Goal: Task Accomplishment & Management: Complete application form

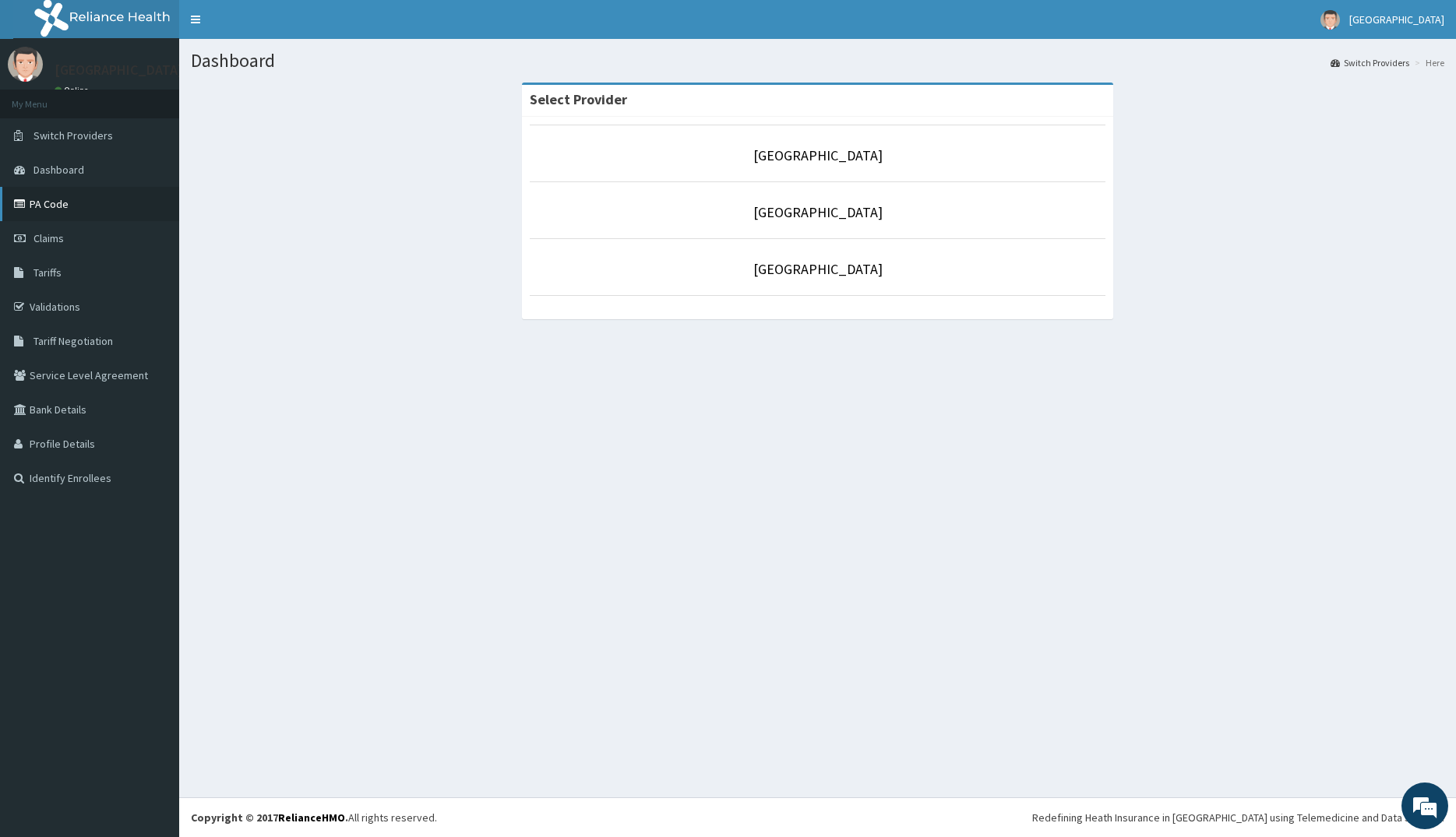
click at [39, 205] on link "PA Code" at bounding box center [90, 203] width 179 height 34
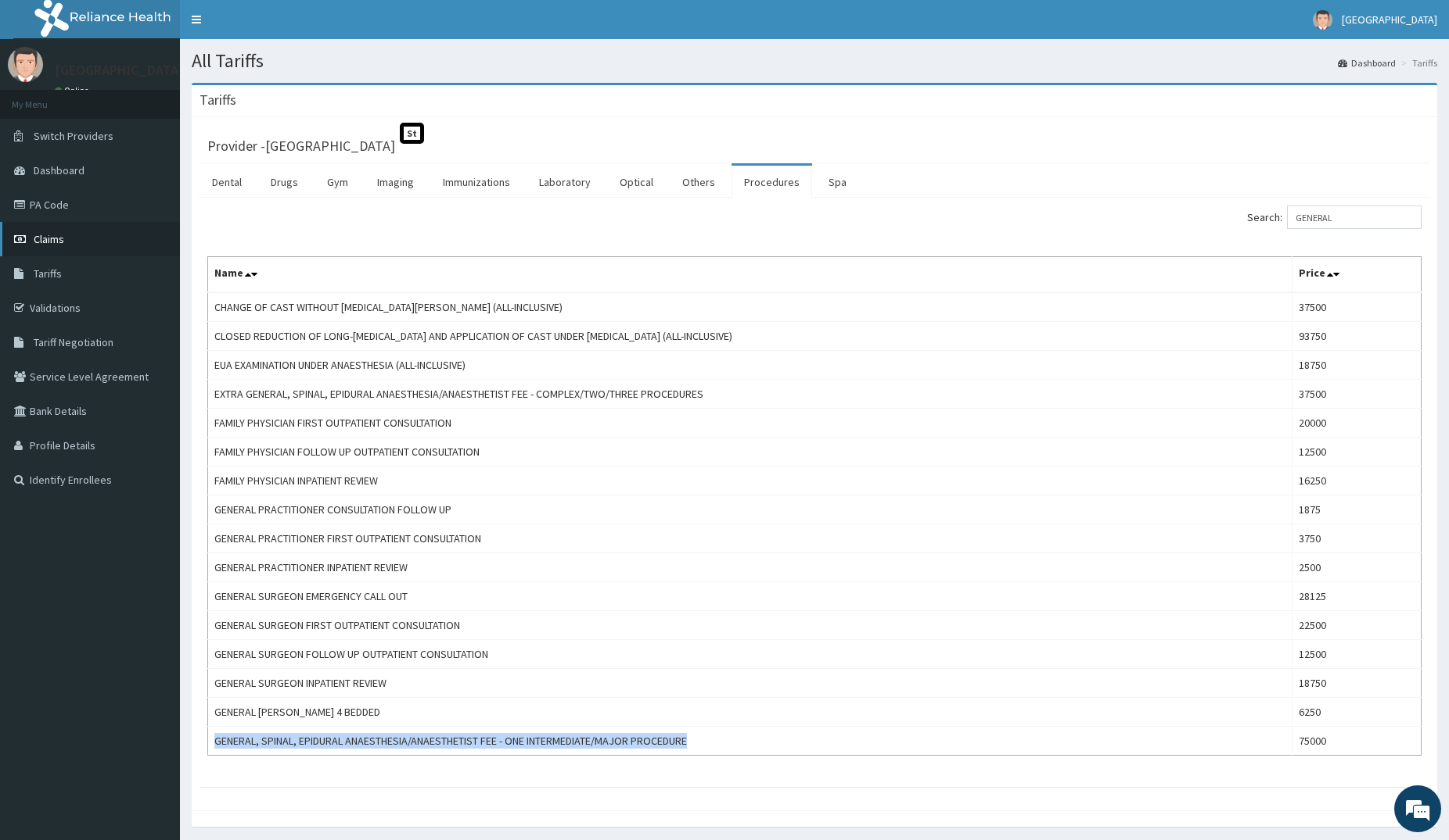
click at [48, 239] on span "Claims" at bounding box center [49, 239] width 30 height 14
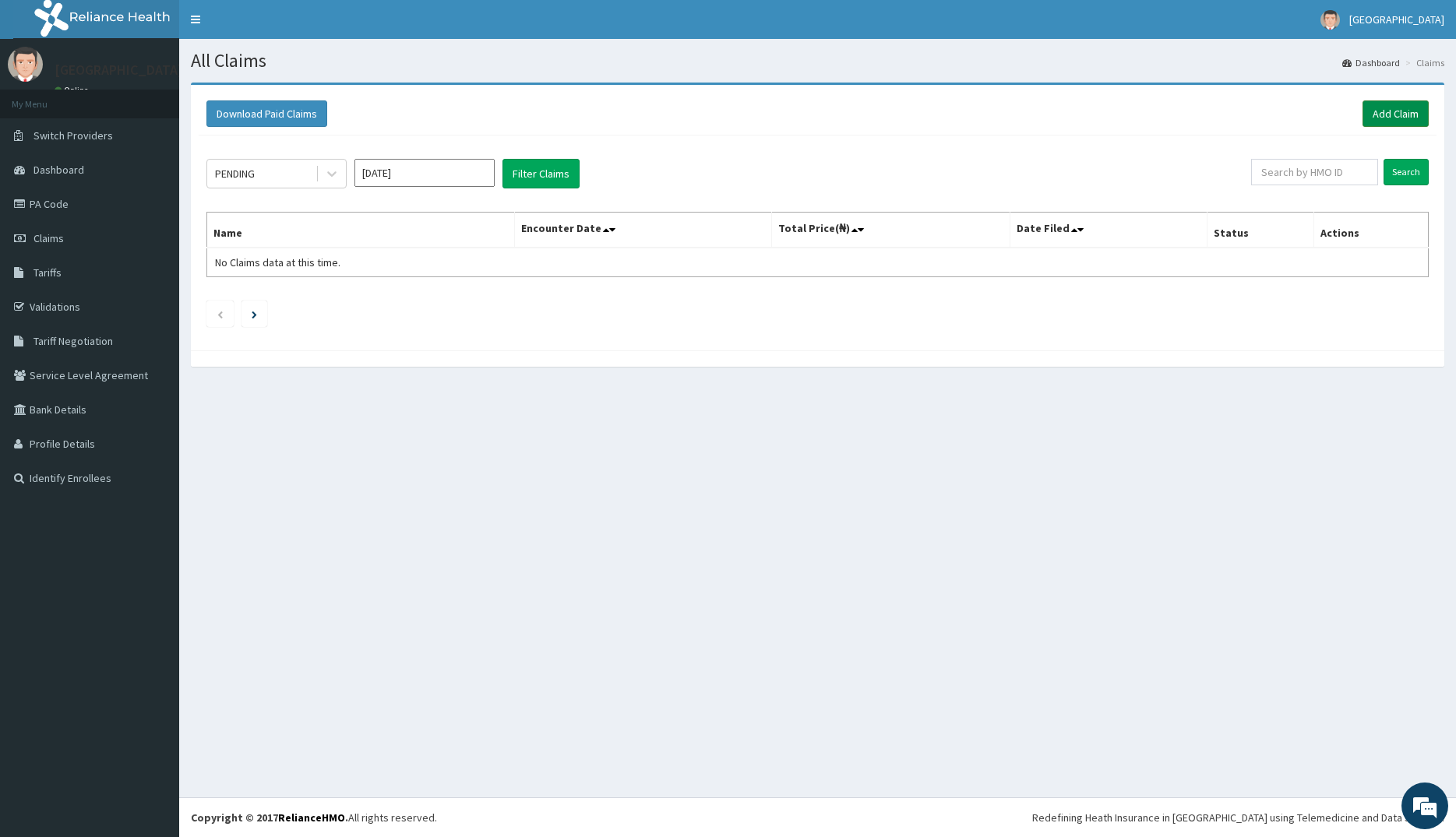
click at [1388, 113] on link "Add Claim" at bounding box center [1396, 114] width 66 height 27
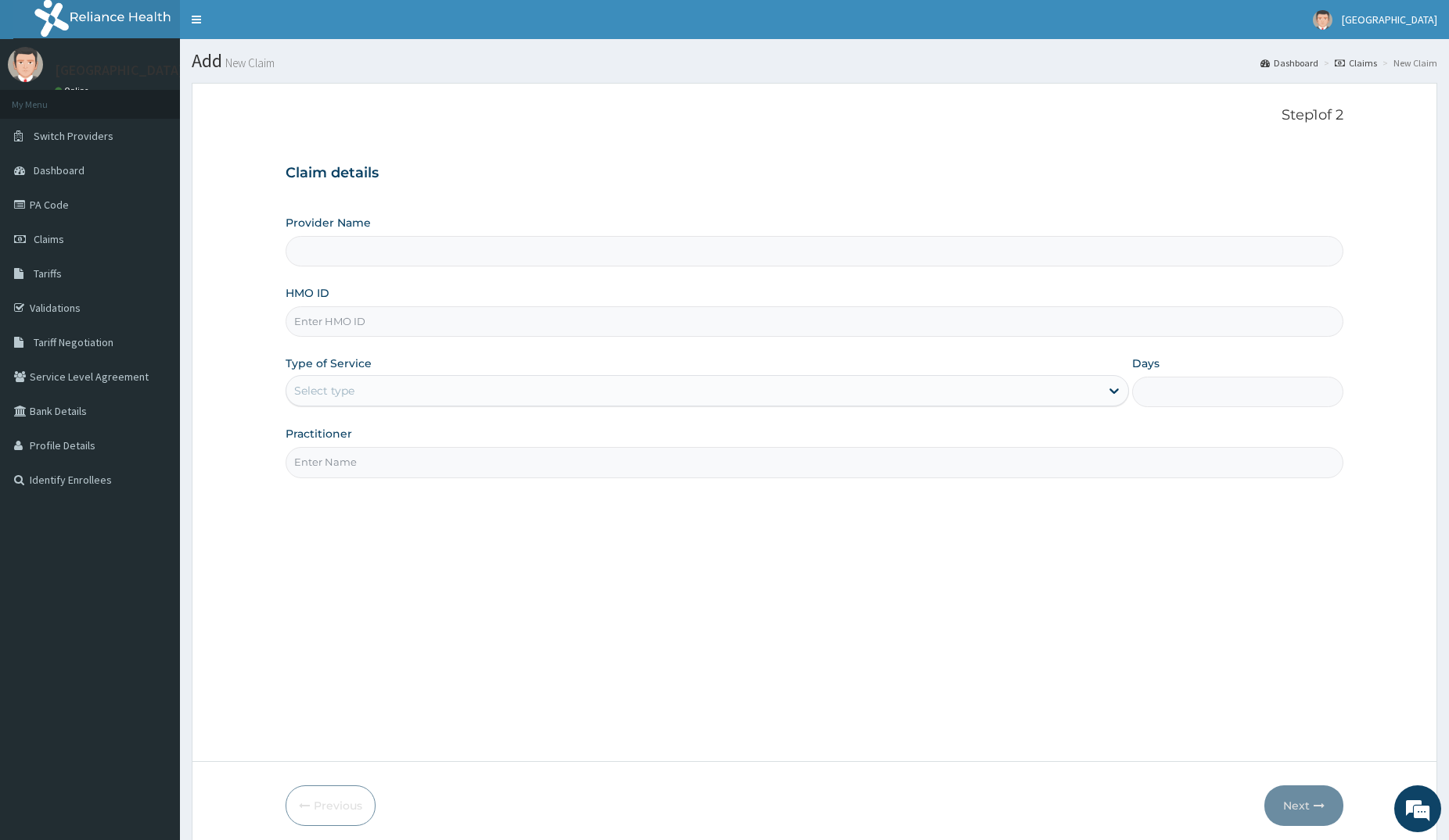
click at [320, 322] on input "HMO ID" at bounding box center [814, 322] width 1057 height 30
type input "[GEOGRAPHIC_DATA]"
type input "HOF/10003/A"
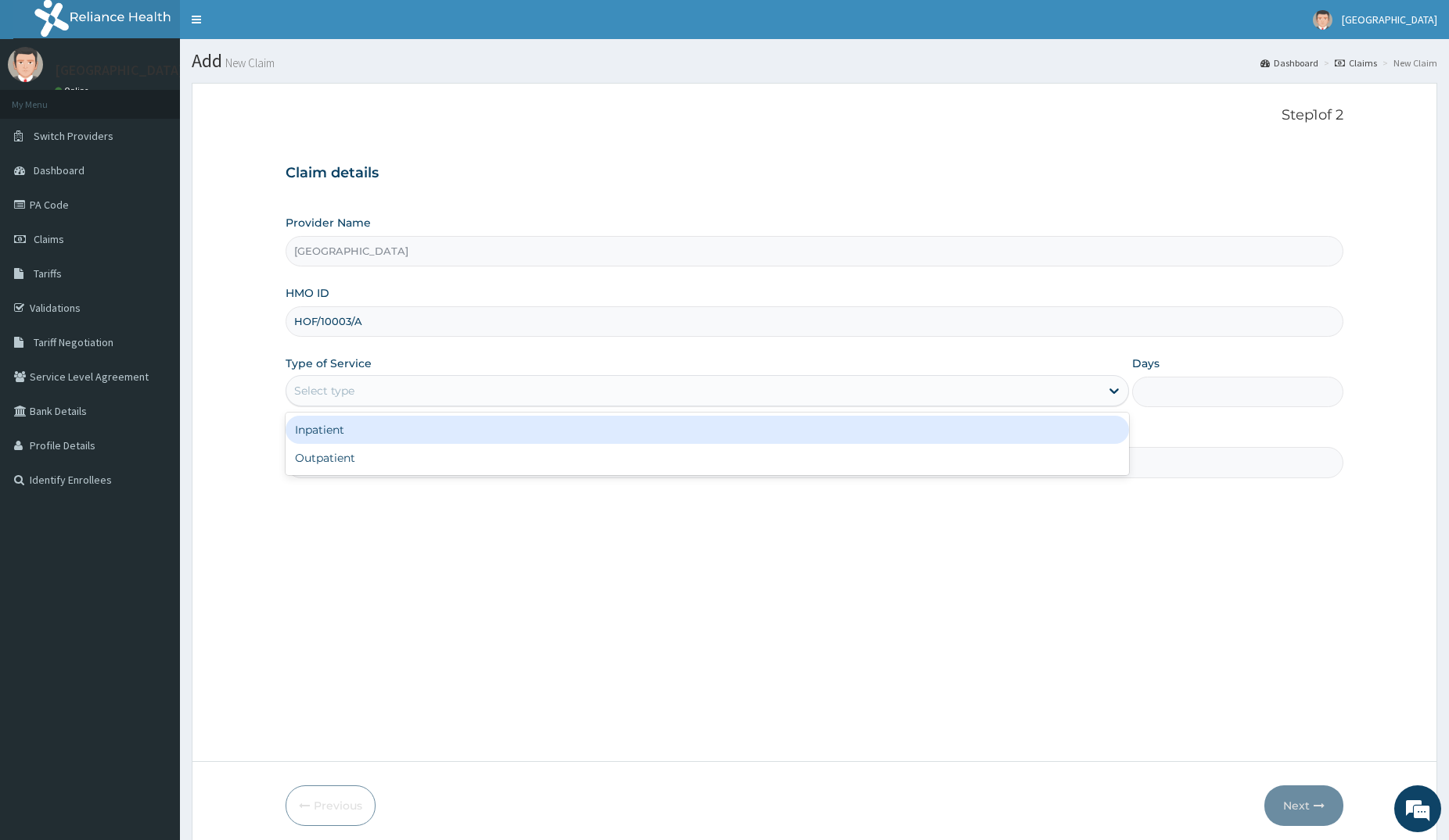
click at [373, 395] on div "Select type" at bounding box center [693, 391] width 814 height 25
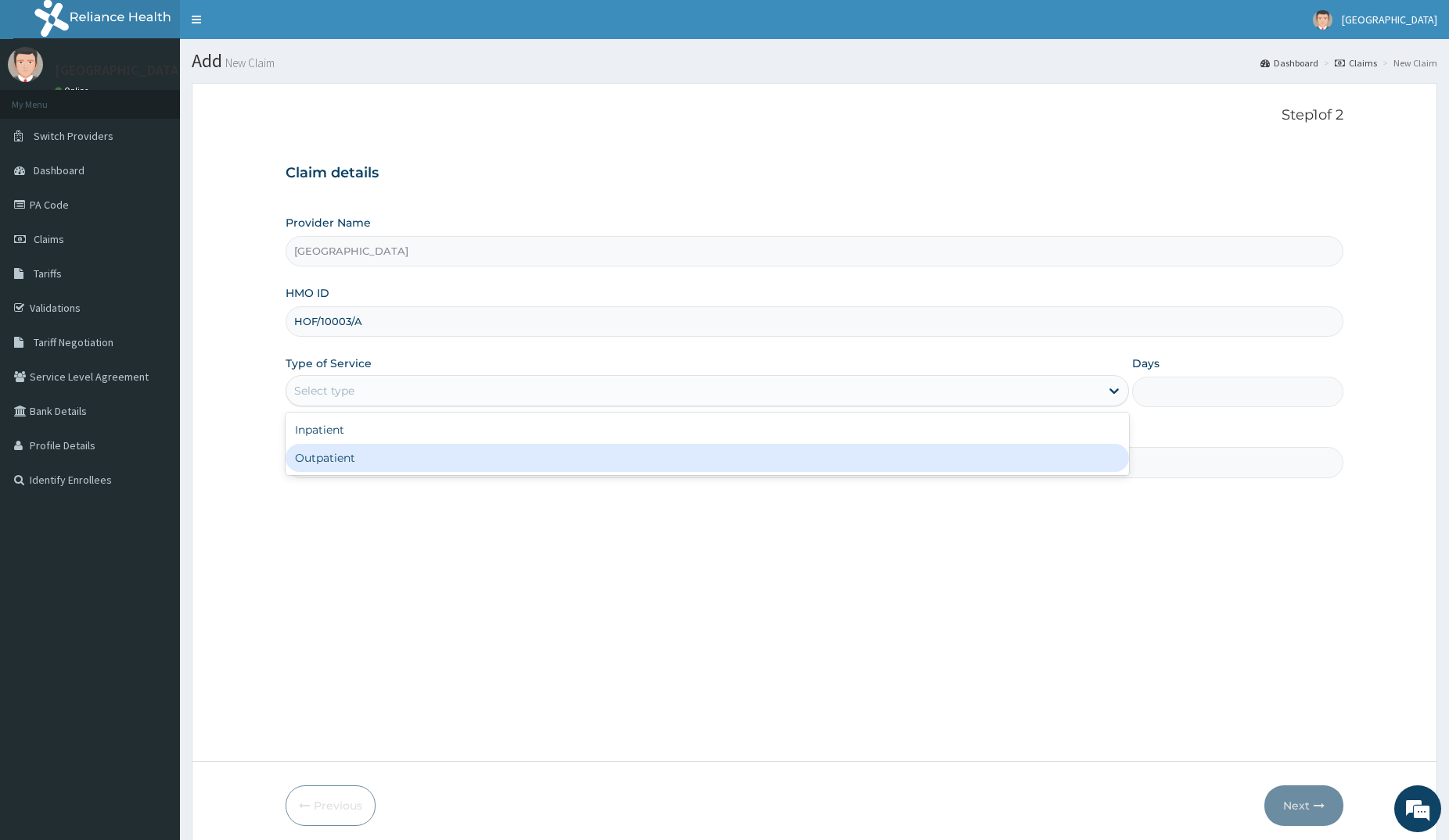
click at [326, 459] on div "Outpatient" at bounding box center [707, 459] width 843 height 29
type input "1"
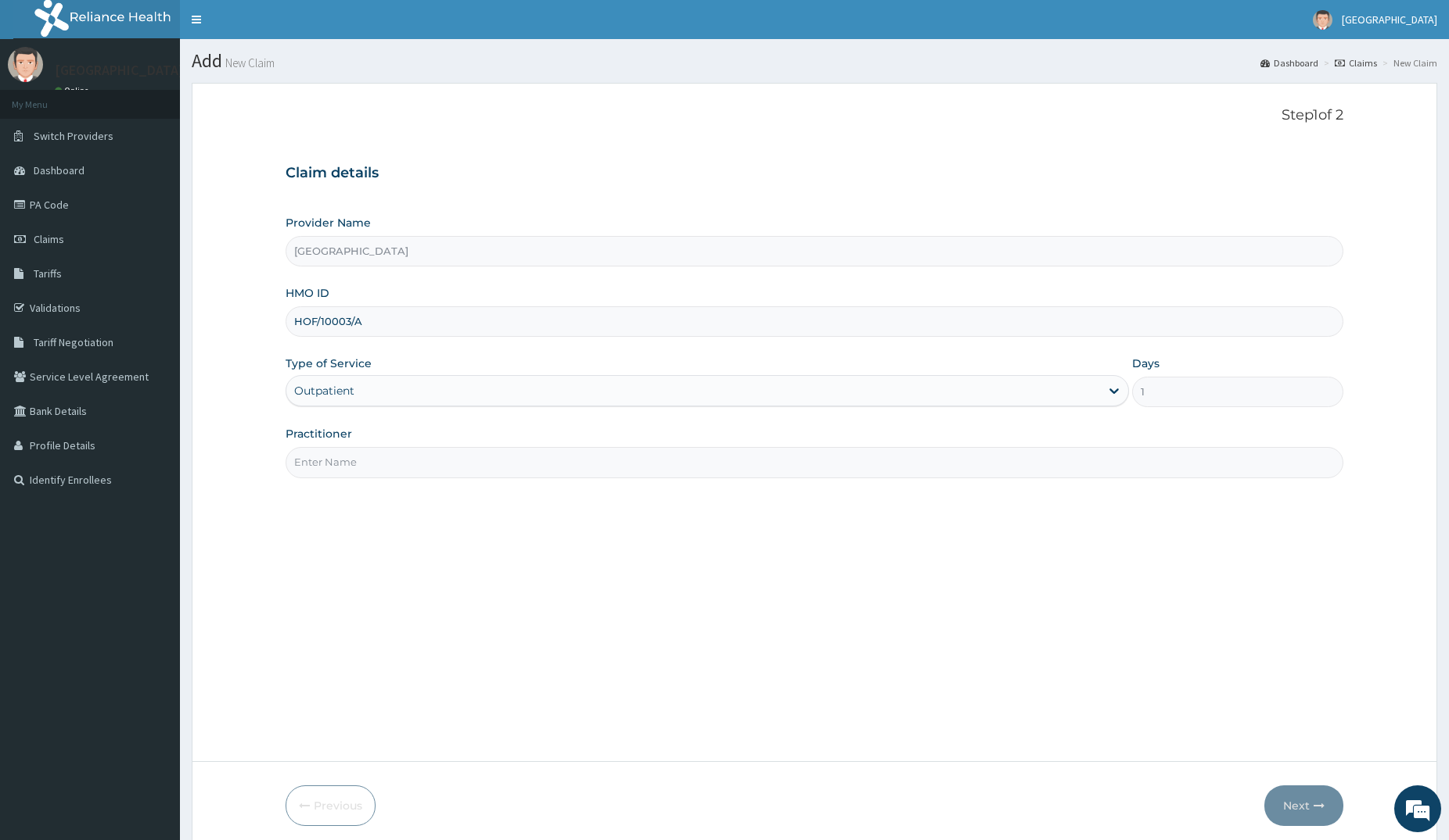
drag, startPoint x: 310, startPoint y: 467, endPoint x: 452, endPoint y: 505, distance: 147.0
click at [328, 478] on input "Practitioner" at bounding box center [814, 462] width 1057 height 30
type input "DR AZUBUIKE"
click at [1303, 806] on button "Next" at bounding box center [1304, 806] width 79 height 40
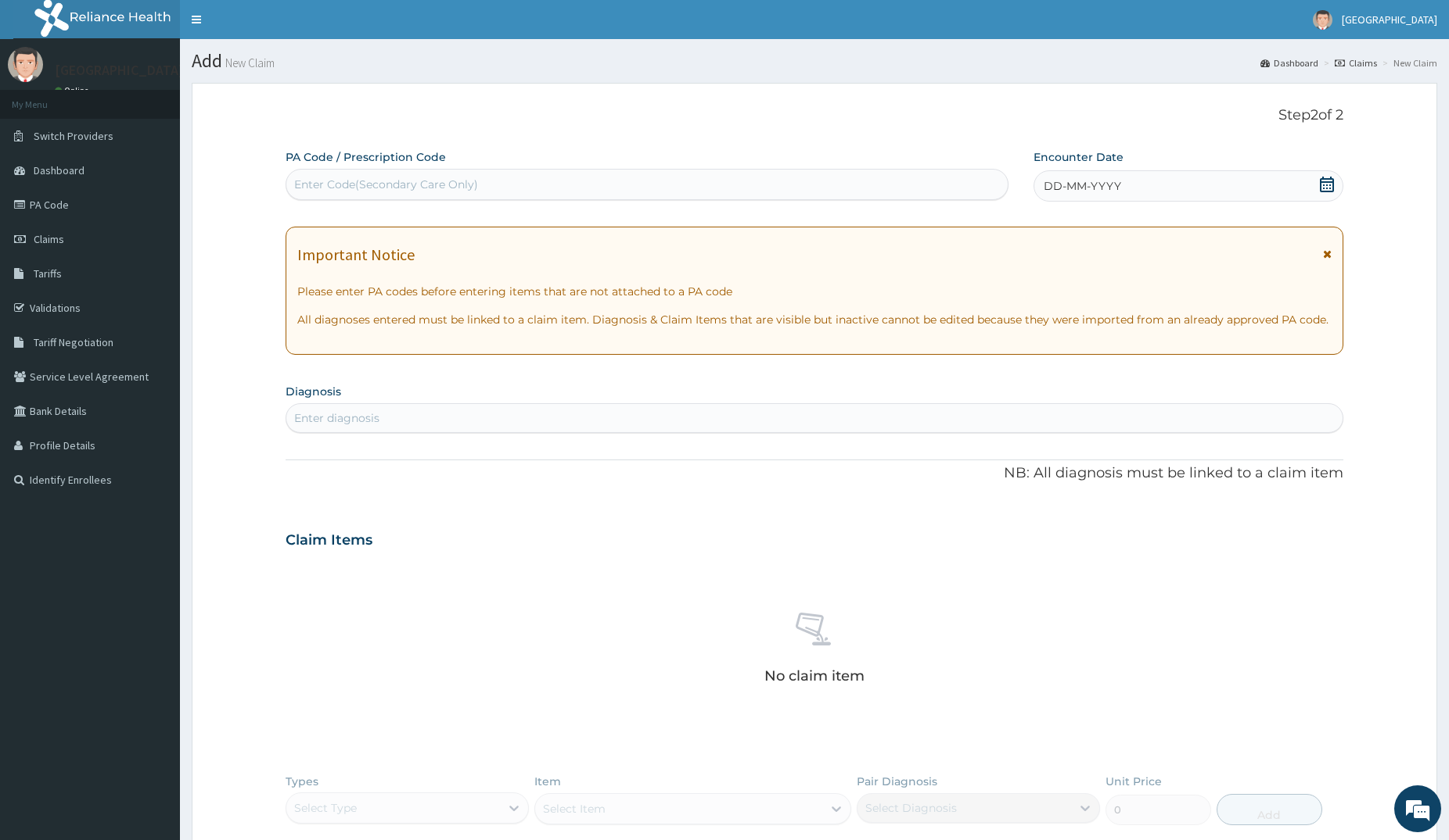
click at [335, 186] on div "Enter Code(Secondary Care Only)" at bounding box center [386, 184] width 184 height 16
type input "PA/"
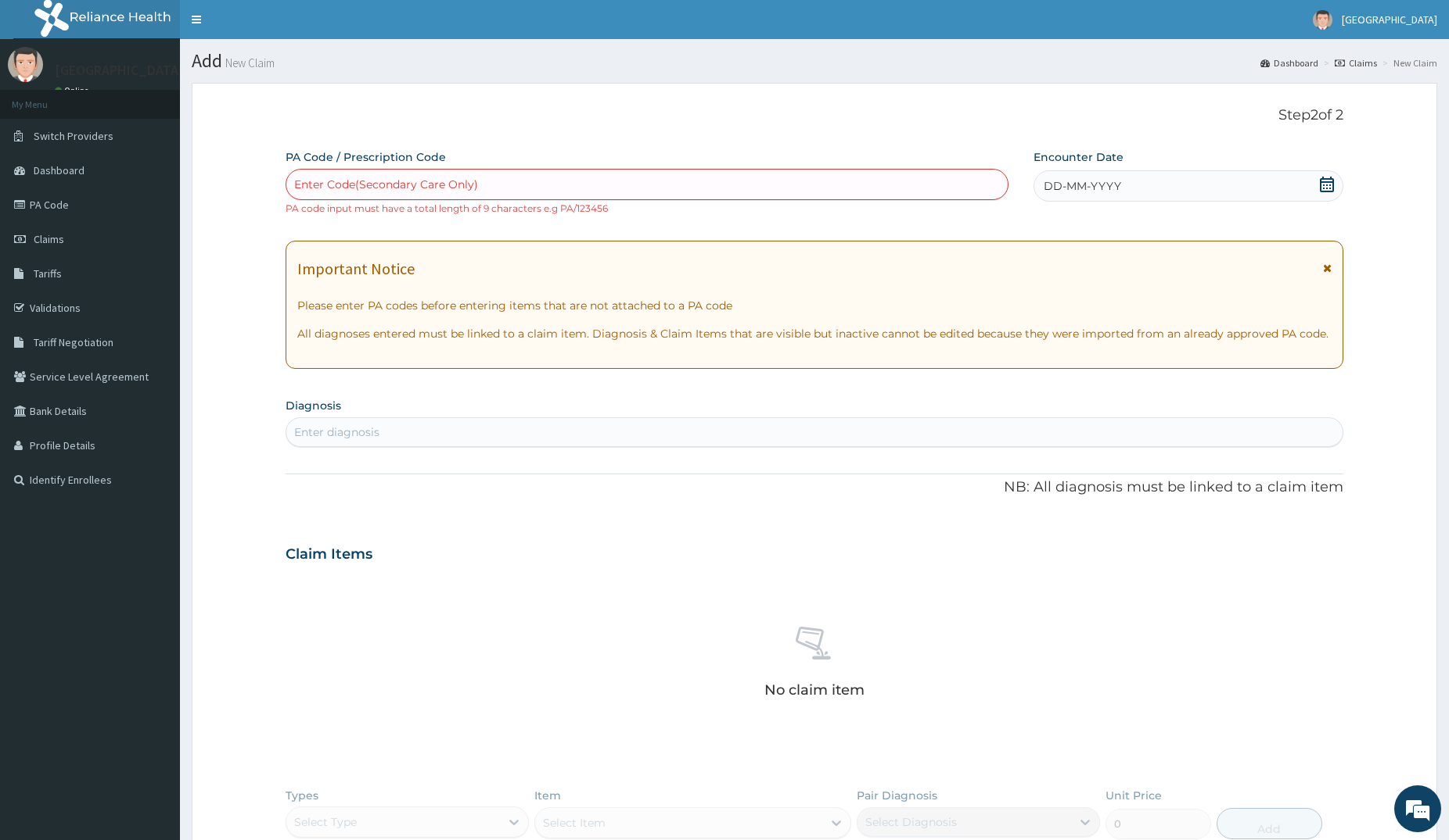
click at [488, 183] on div "Enter Code(Secondary Care Only)" at bounding box center [647, 185] width 721 height 25
paste input "PA/1A4191"
type input "PA/1A4191"
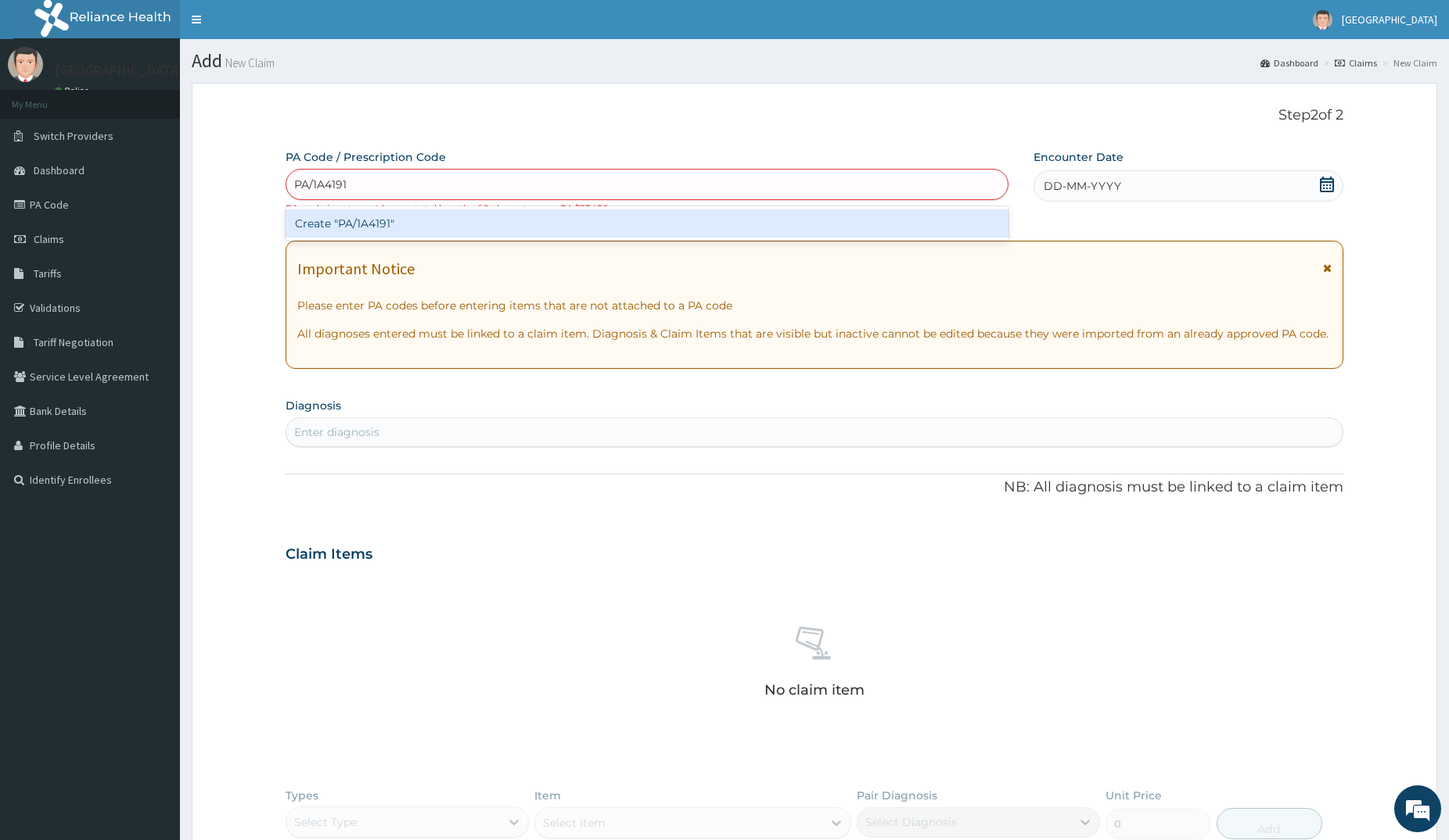
click at [368, 218] on div "Create "PA/1A4191"" at bounding box center [647, 223] width 723 height 29
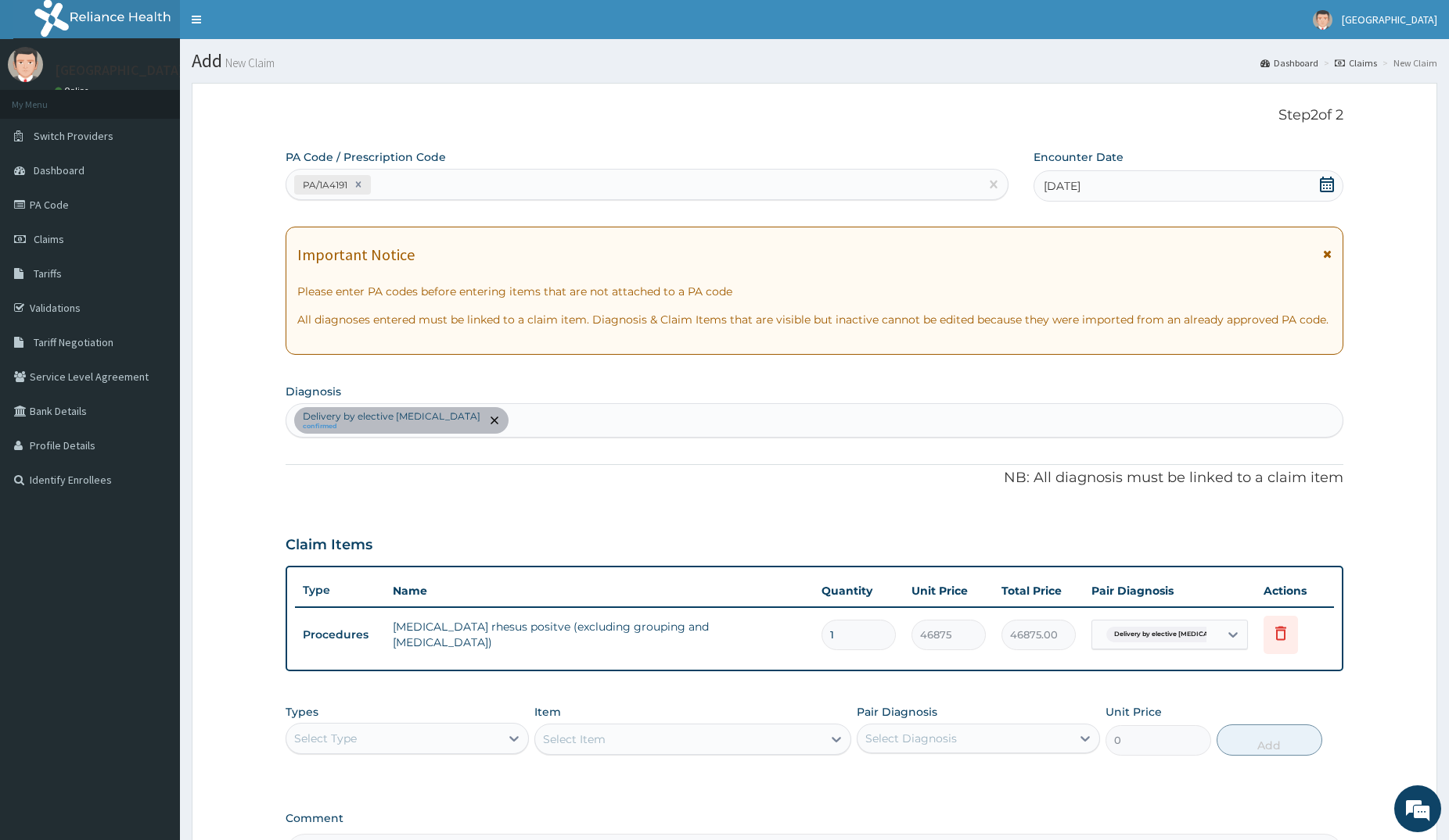
click at [395, 181] on div "PA/1A4191" at bounding box center [633, 185] width 693 height 26
paste input "PA/1D032A"
type input "PA/1D032A"
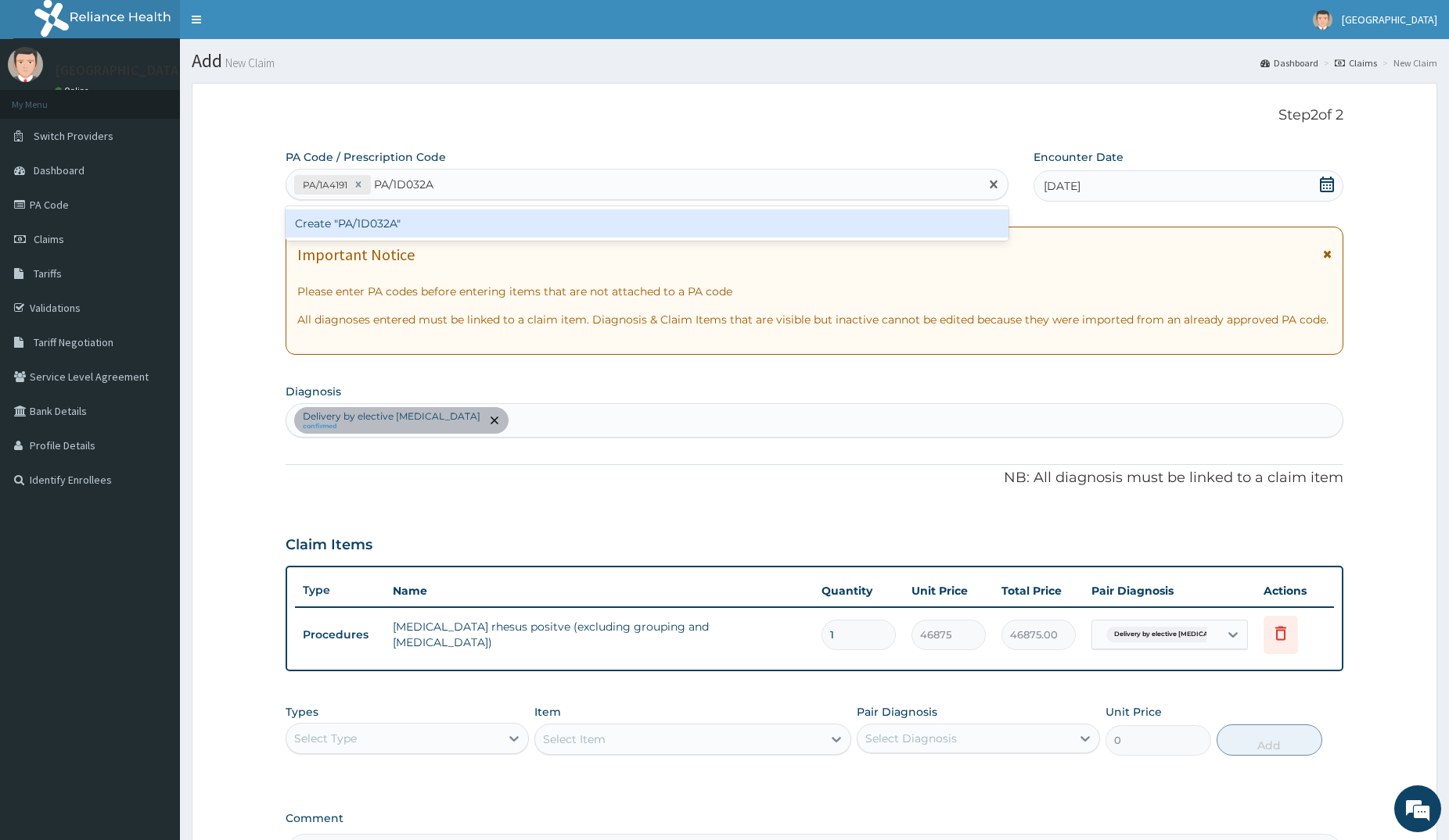
click at [345, 221] on div "Create "PA/1D032A"" at bounding box center [647, 223] width 723 height 29
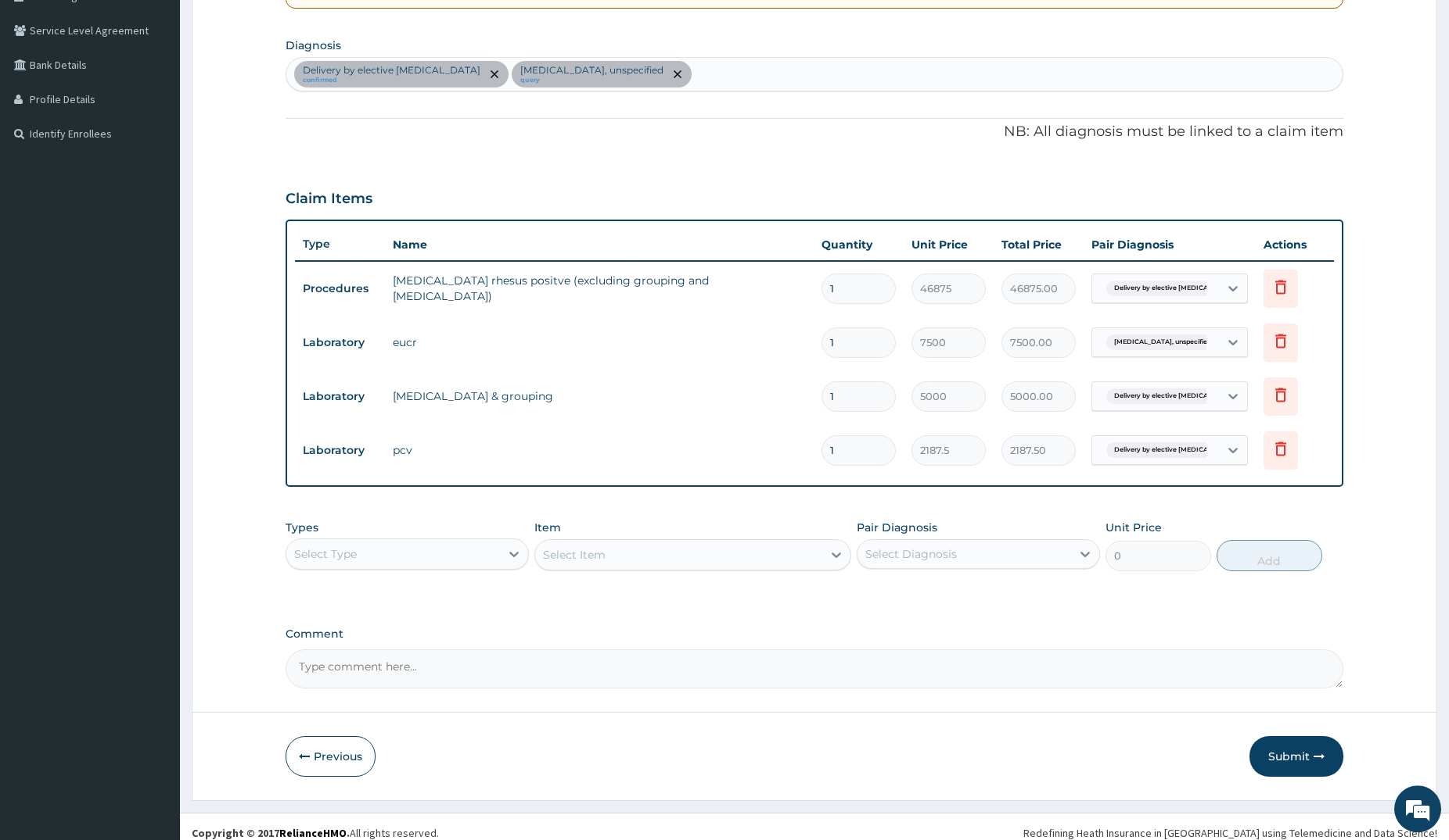
scroll to position [359, 0]
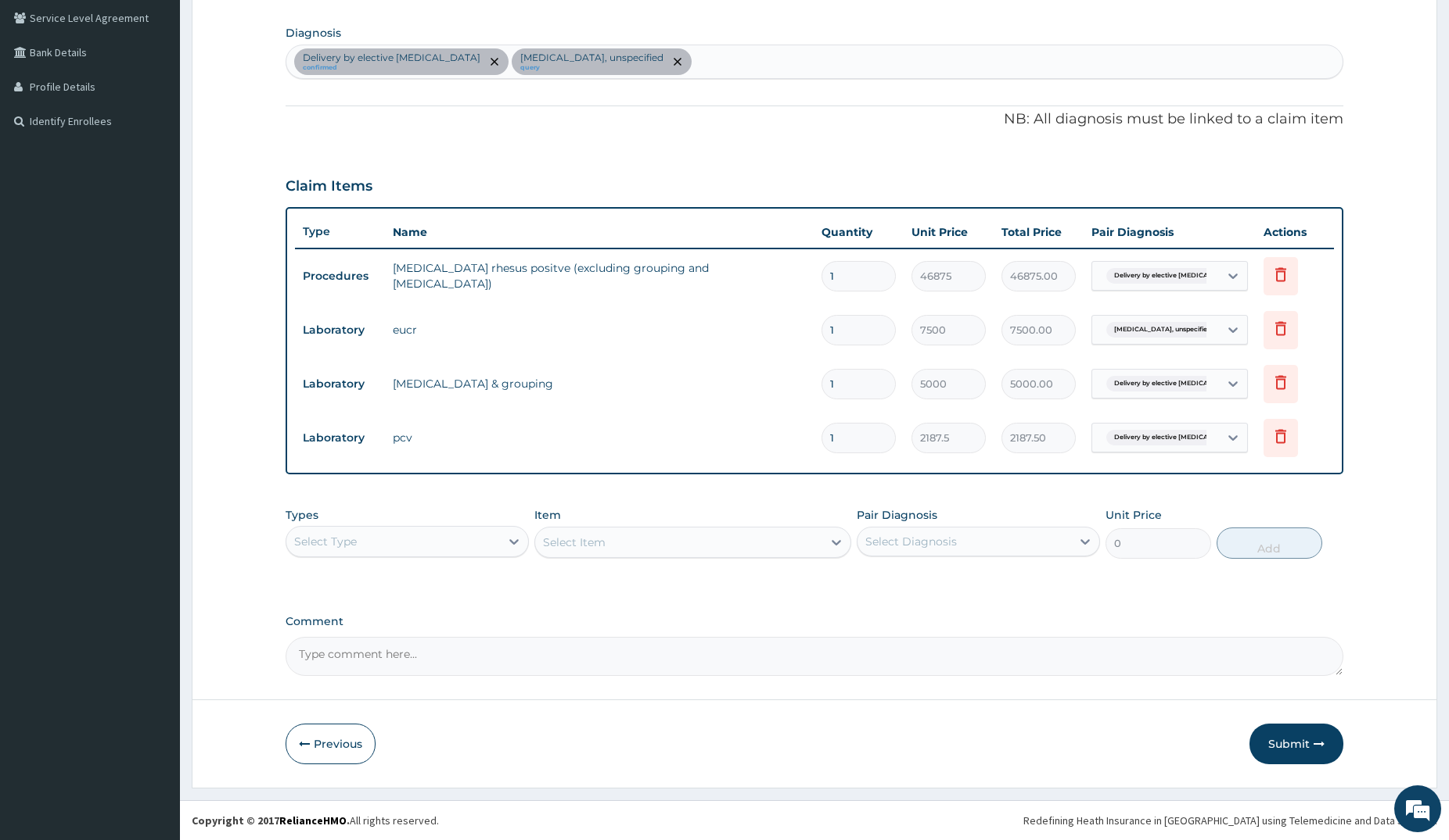
click at [359, 536] on div "Select Type" at bounding box center [393, 542] width 213 height 25
drag, startPoint x: 592, startPoint y: 504, endPoint x: 575, endPoint y: 661, distance: 157.9
click at [591, 504] on div "Types Select Type Item Select Item Pair Diagnosis Select Diagnosis Unit Price 0…" at bounding box center [814, 533] width 1057 height 67
drag, startPoint x: 340, startPoint y: 663, endPoint x: 477, endPoint y: 716, distance: 146.9
click at [342, 663] on textarea "Comment" at bounding box center [814, 656] width 1057 height 39
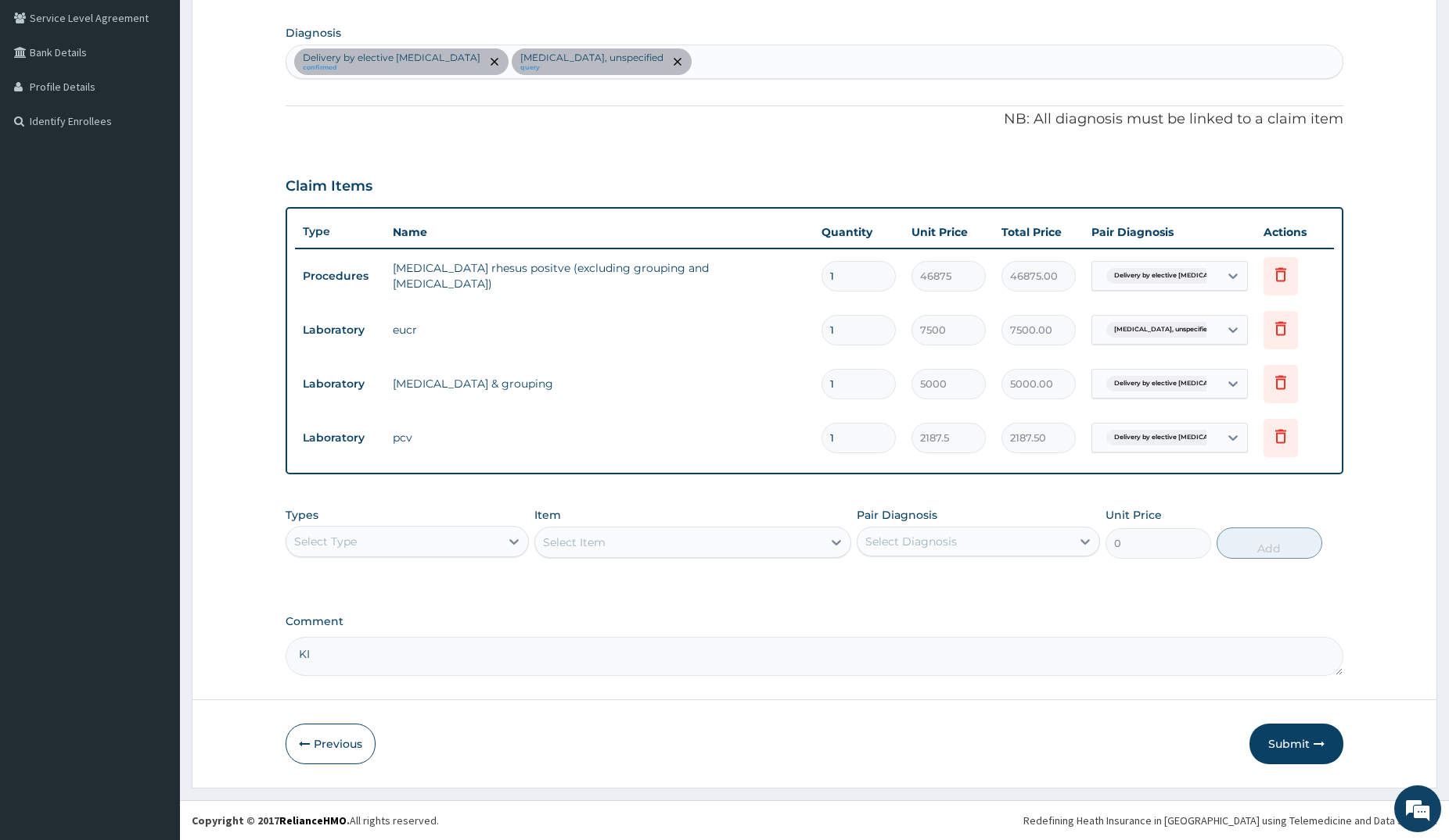
type textarea "K"
click at [1294, 748] on button "Submit" at bounding box center [1296, 744] width 94 height 40
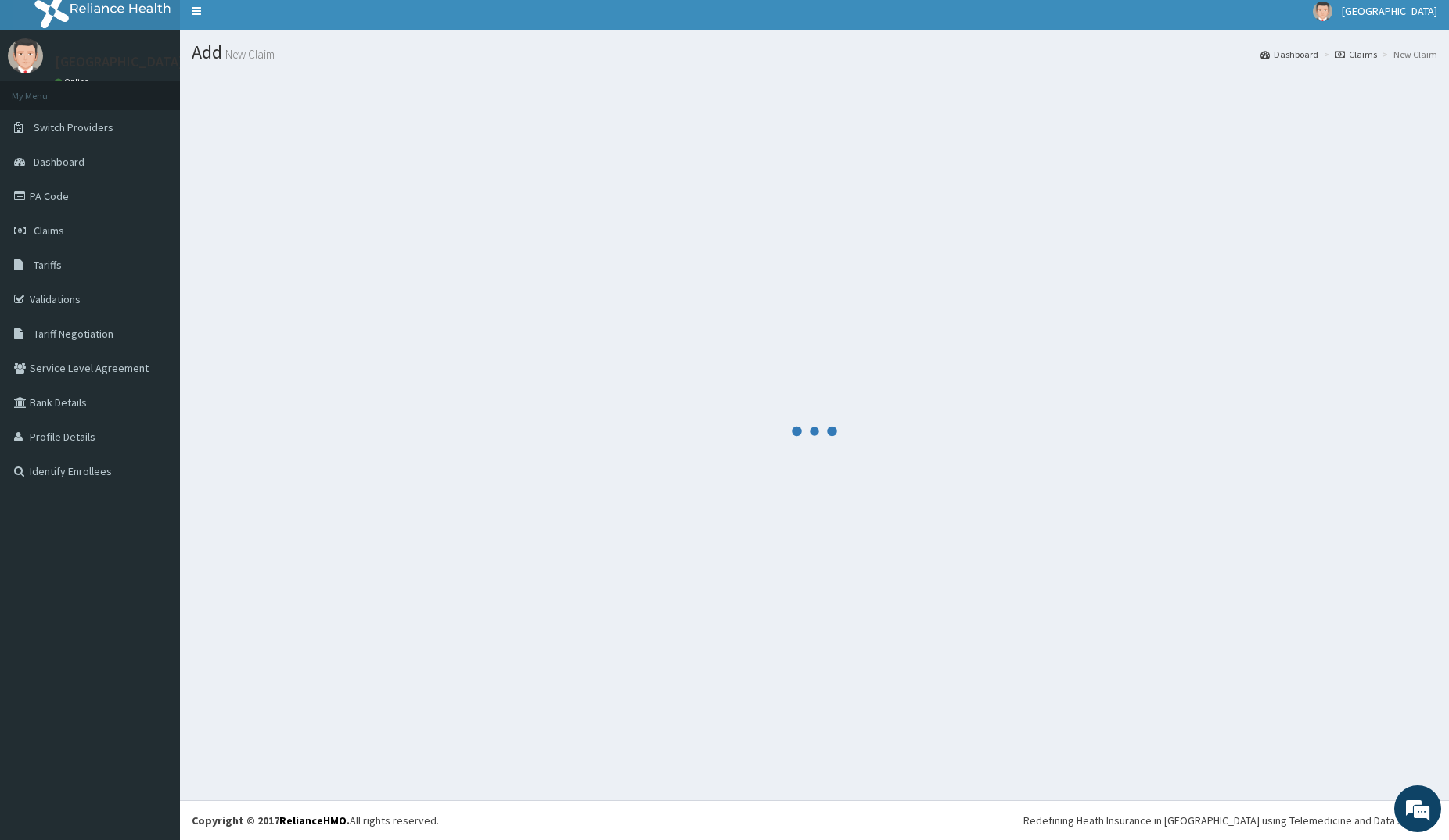
scroll to position [8, 0]
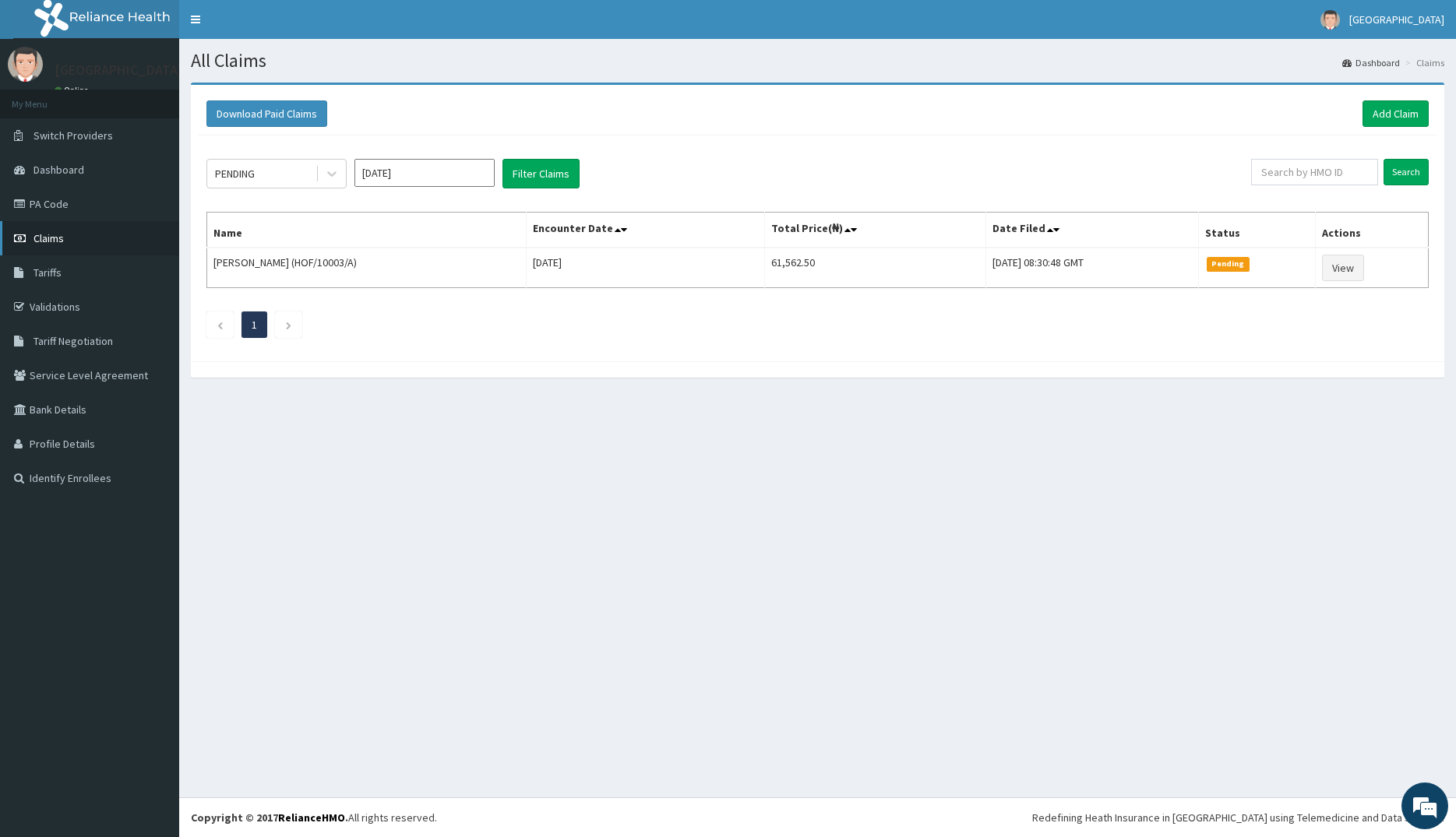
click at [44, 239] on span "Claims" at bounding box center [49, 238] width 30 height 14
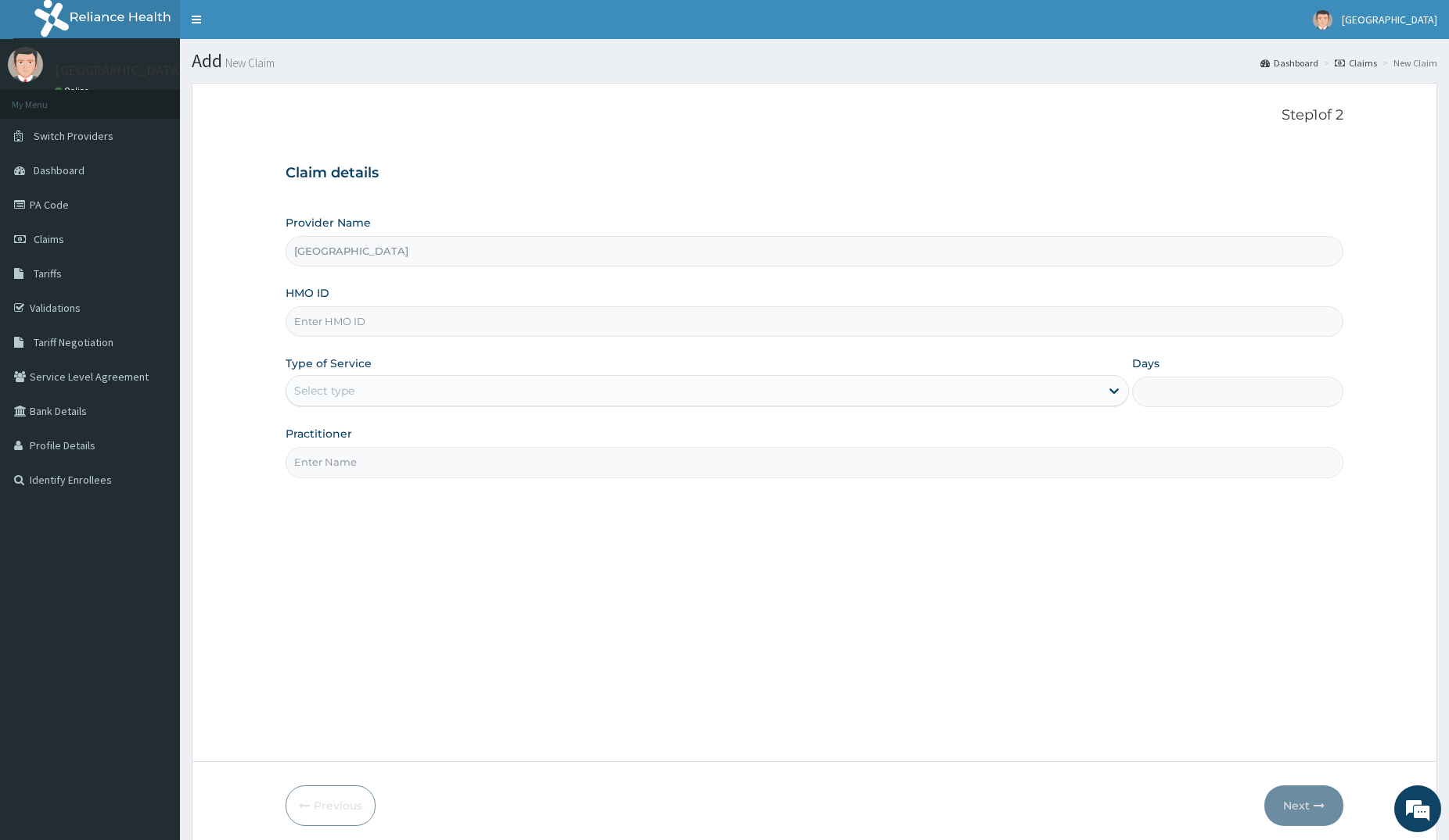
type input "[GEOGRAPHIC_DATA]"
click at [329, 321] on input "HMO ID" at bounding box center [814, 322] width 1057 height 30
type input "HOF/10003/A"
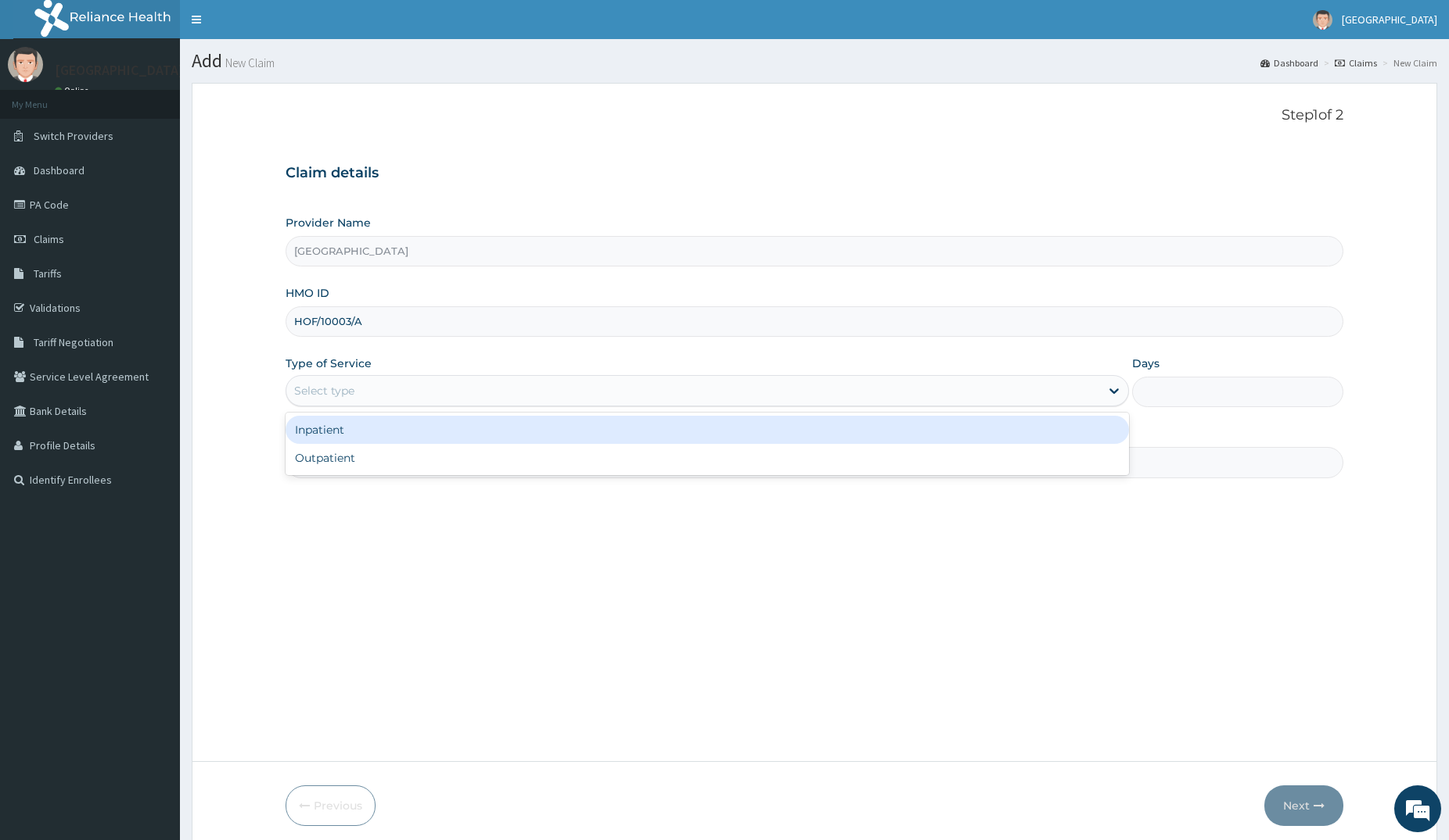
click at [321, 396] on div "Select type" at bounding box center [324, 391] width 61 height 16
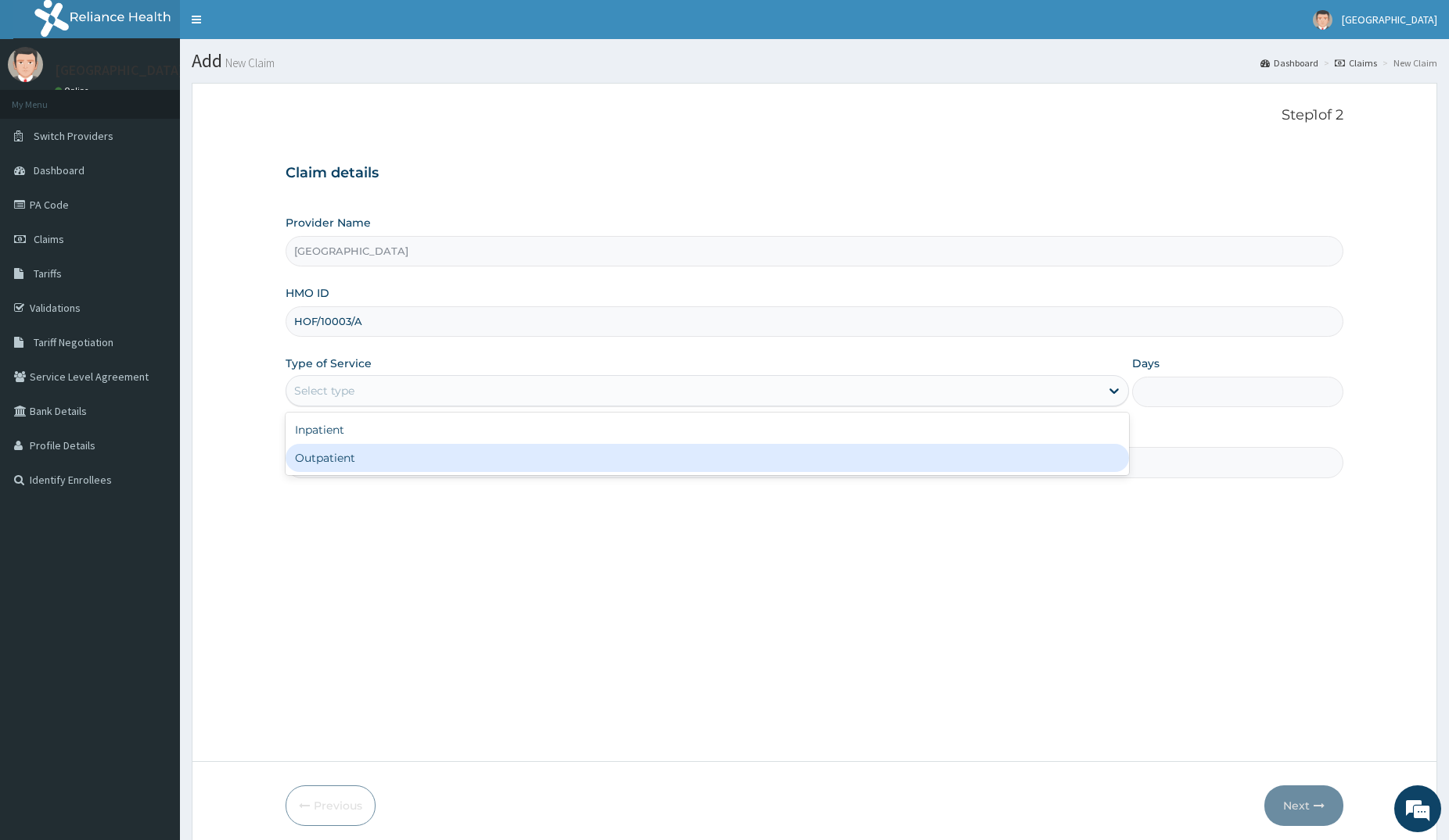
click at [330, 455] on div "Outpatient" at bounding box center [707, 459] width 843 height 29
type input "1"
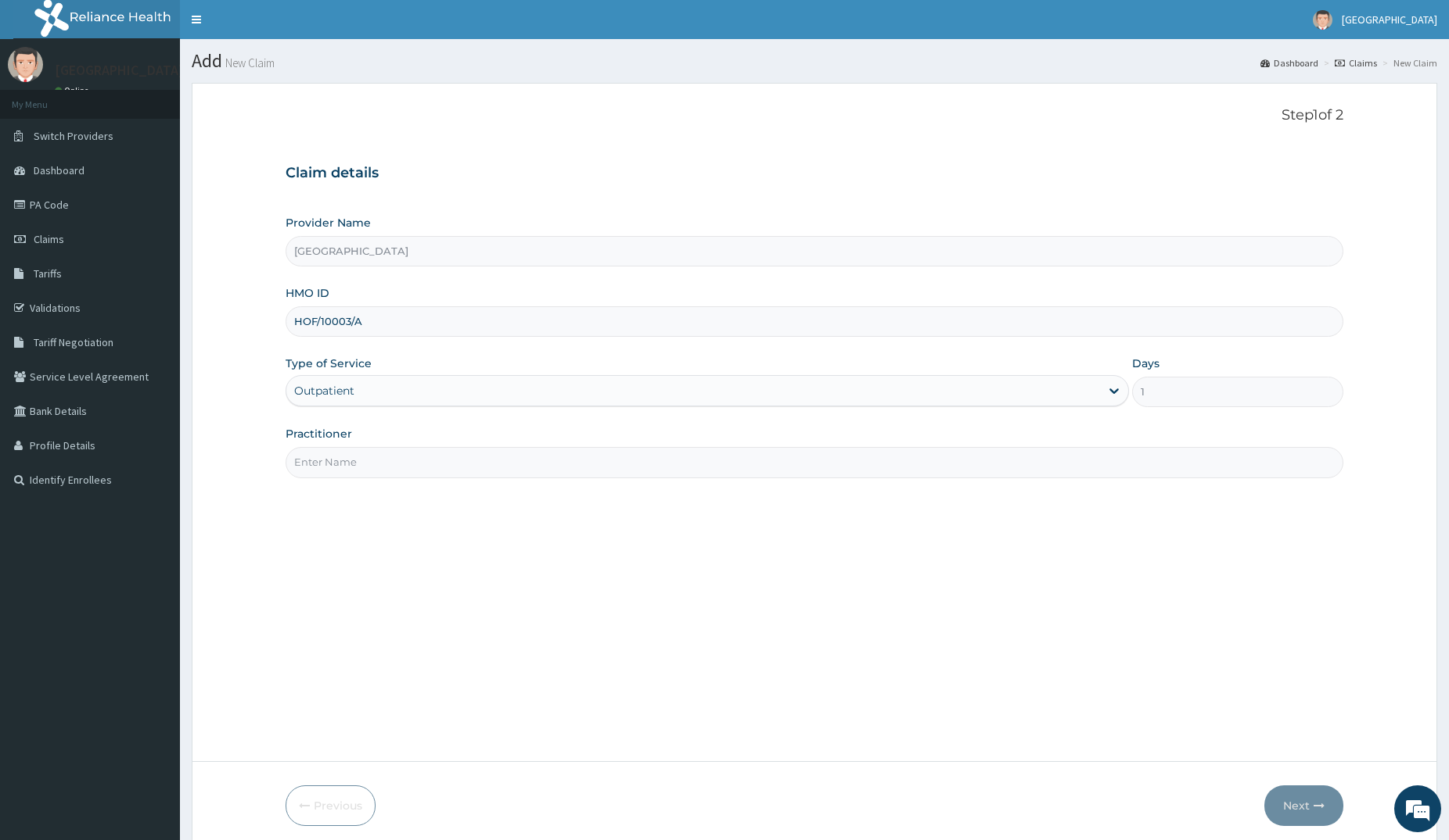
click at [316, 460] on input "Practitioner" at bounding box center [814, 462] width 1057 height 30
click at [358, 381] on div "Outpatient" at bounding box center [693, 391] width 814 height 25
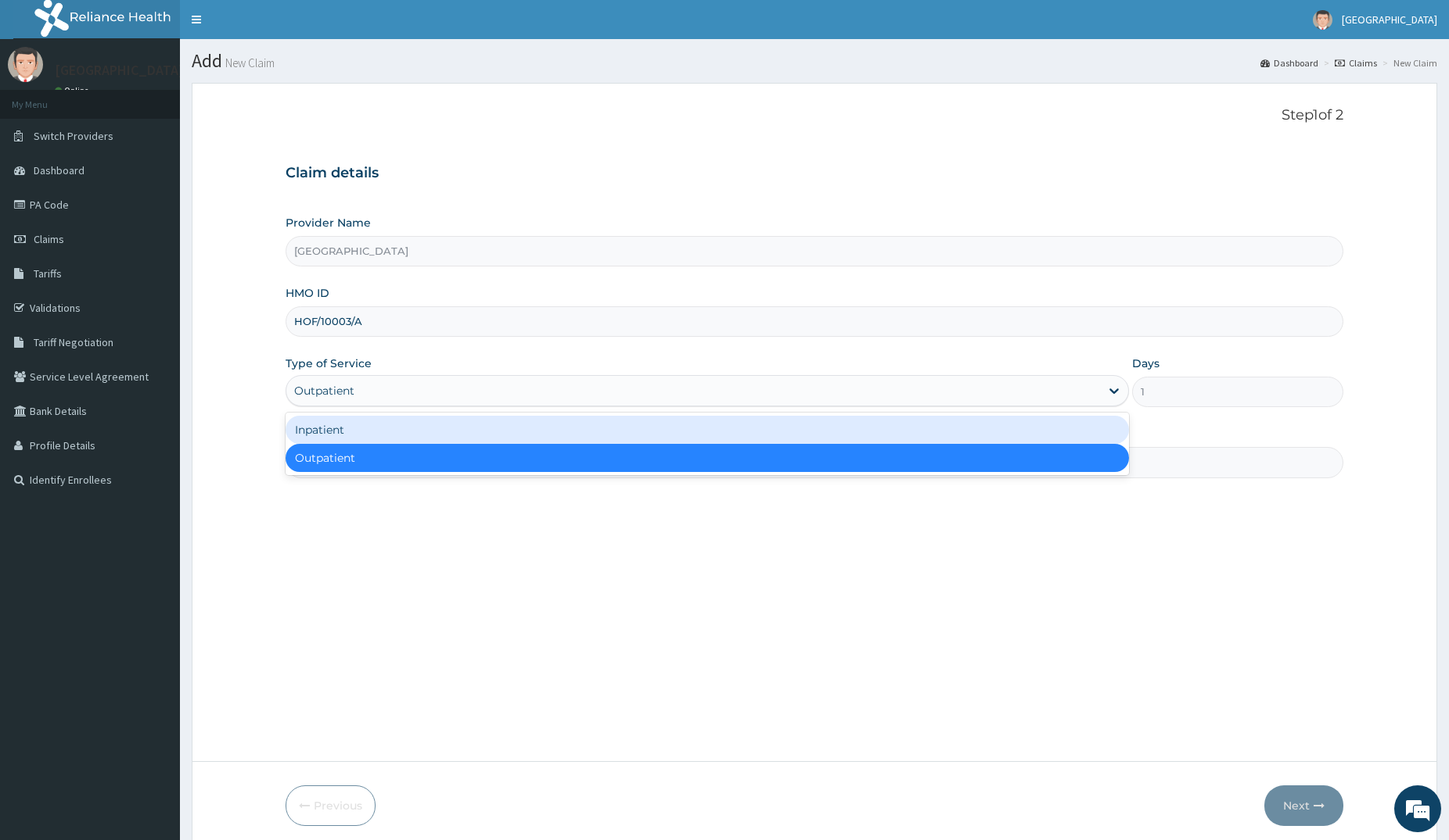
click at [321, 427] on div "Inpatient" at bounding box center [707, 430] width 843 height 29
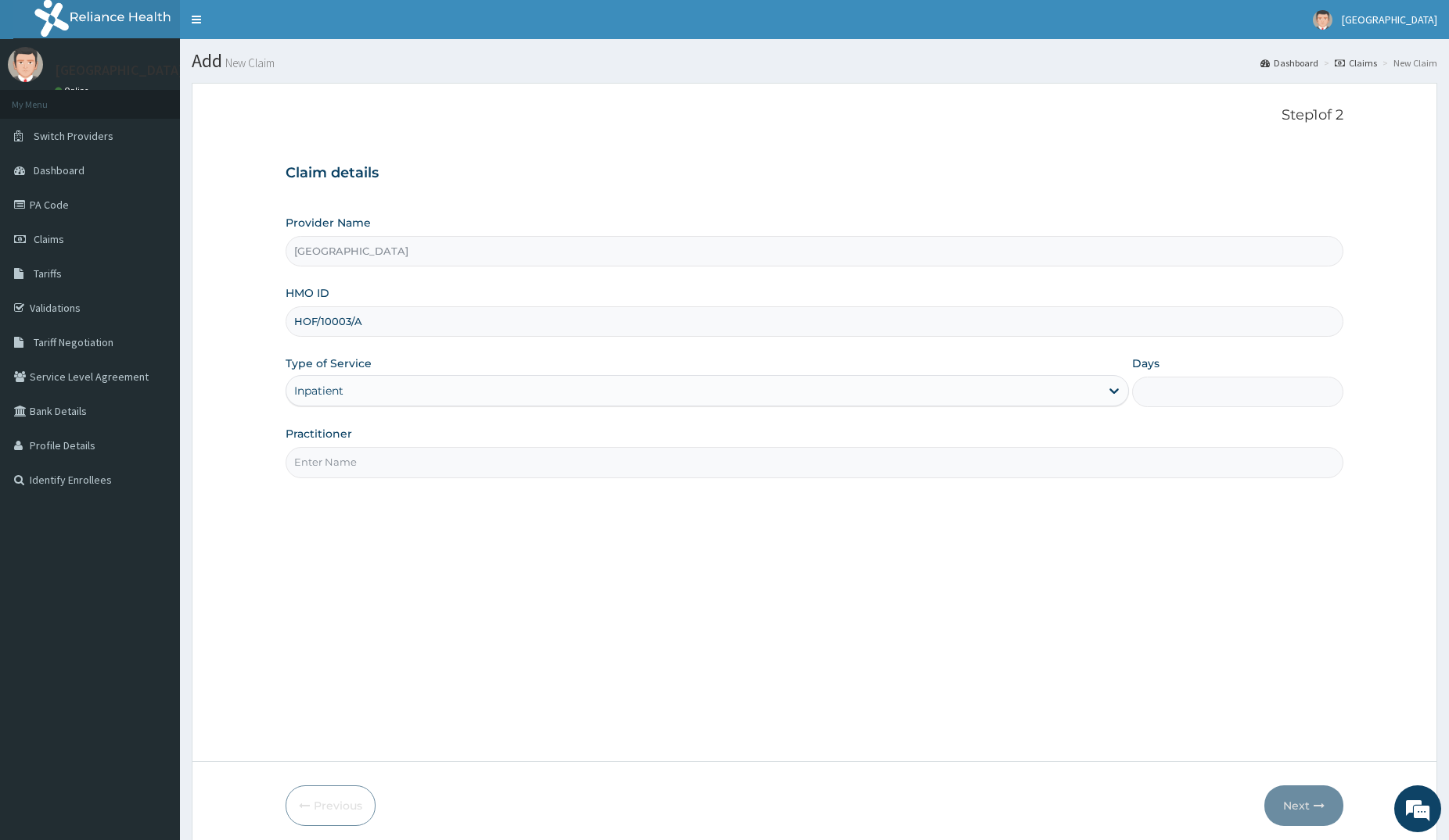
click at [1161, 390] on input "Days" at bounding box center [1237, 392] width 211 height 30
type input "4"
click at [329, 456] on input "Practitioner" at bounding box center [814, 462] width 1057 height 30
type input "DR AZUBUIKE"
click at [1291, 801] on button "Next" at bounding box center [1304, 806] width 79 height 40
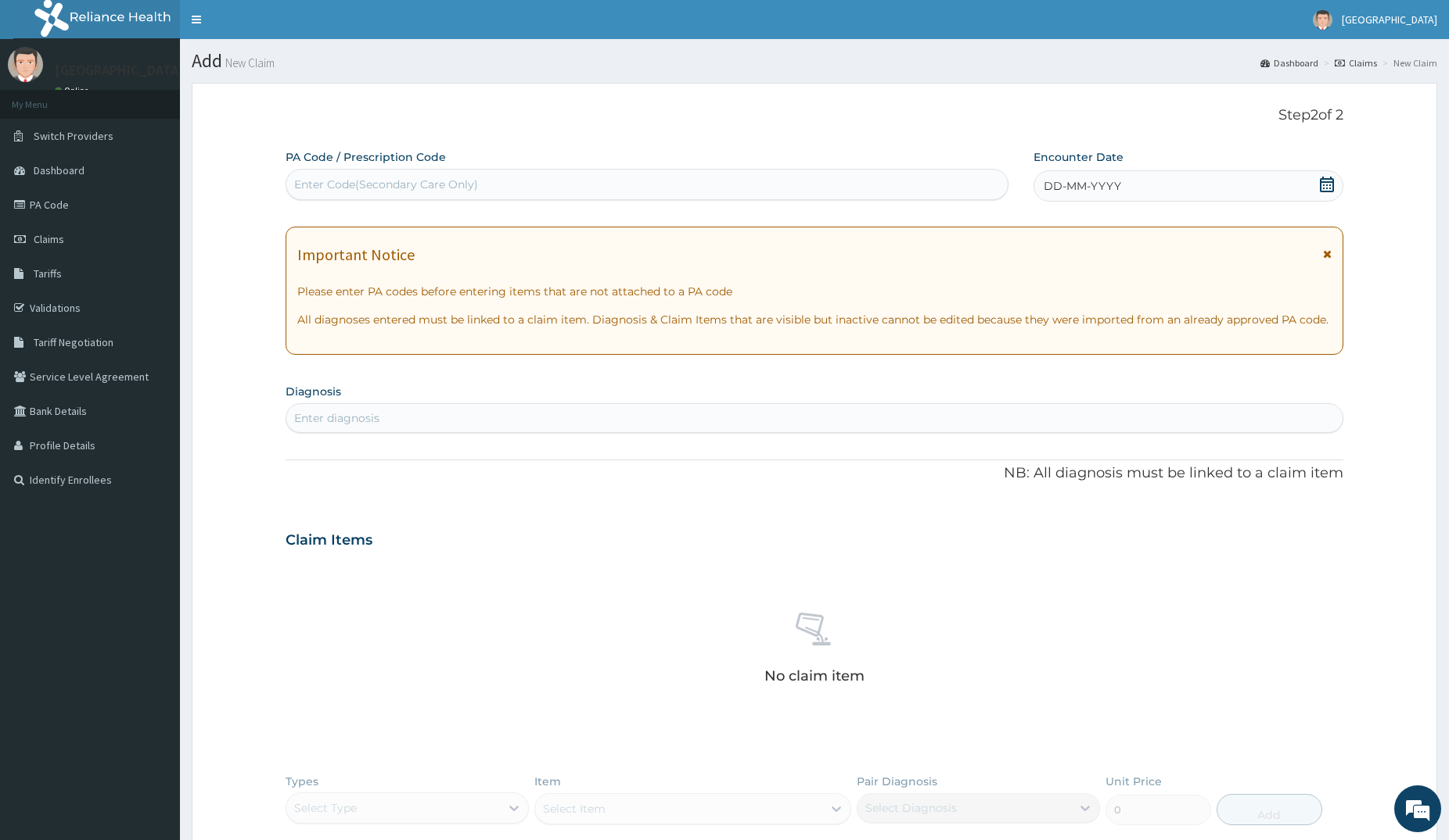
click at [335, 182] on div "Enter Code(Secondary Care Only)" at bounding box center [386, 184] width 184 height 16
paste input "PA/FC9B4C"
type input "PA/FC9B4C"
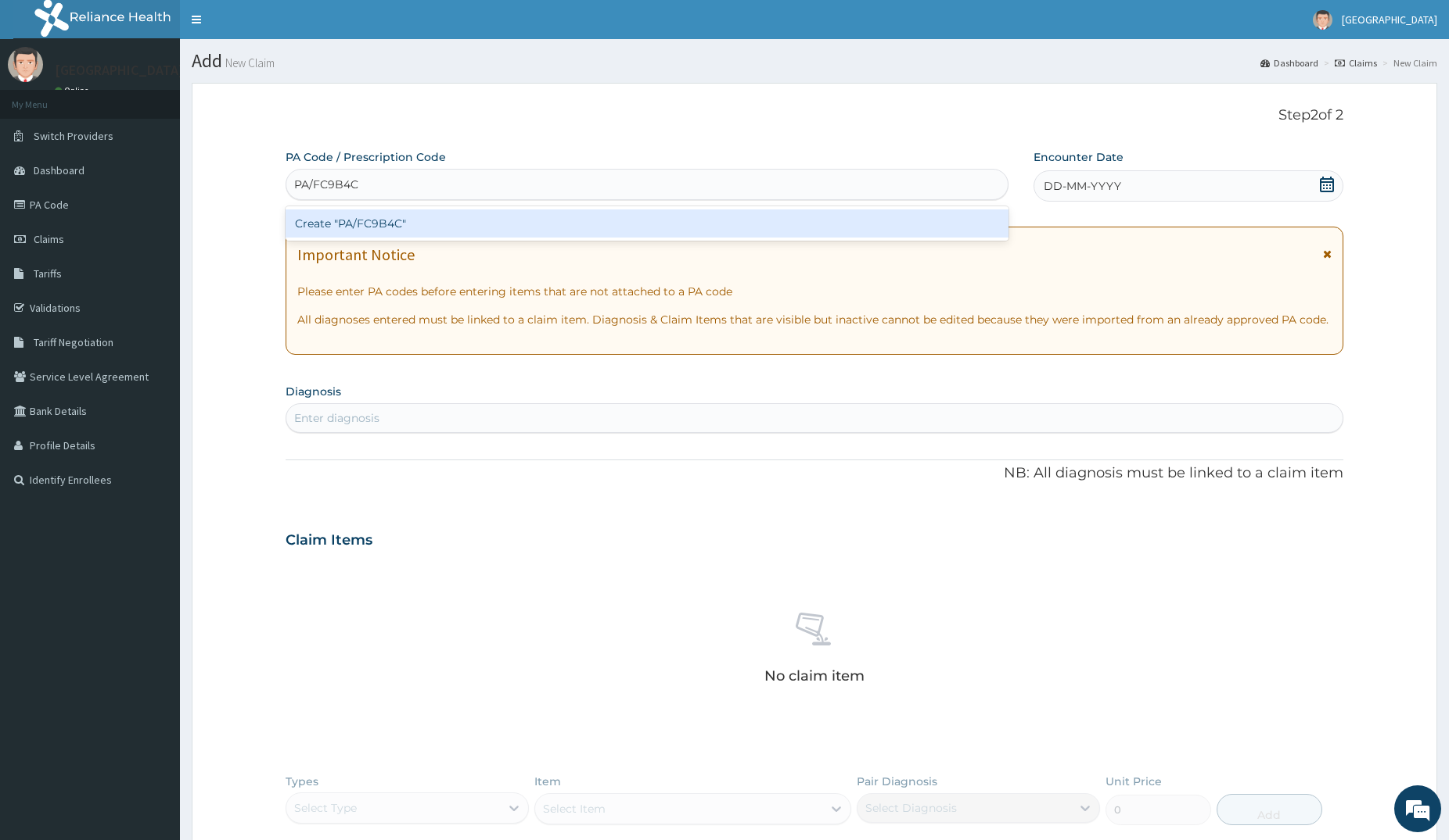
click at [353, 220] on div "Create "PA/FC9B4C"" at bounding box center [647, 223] width 723 height 29
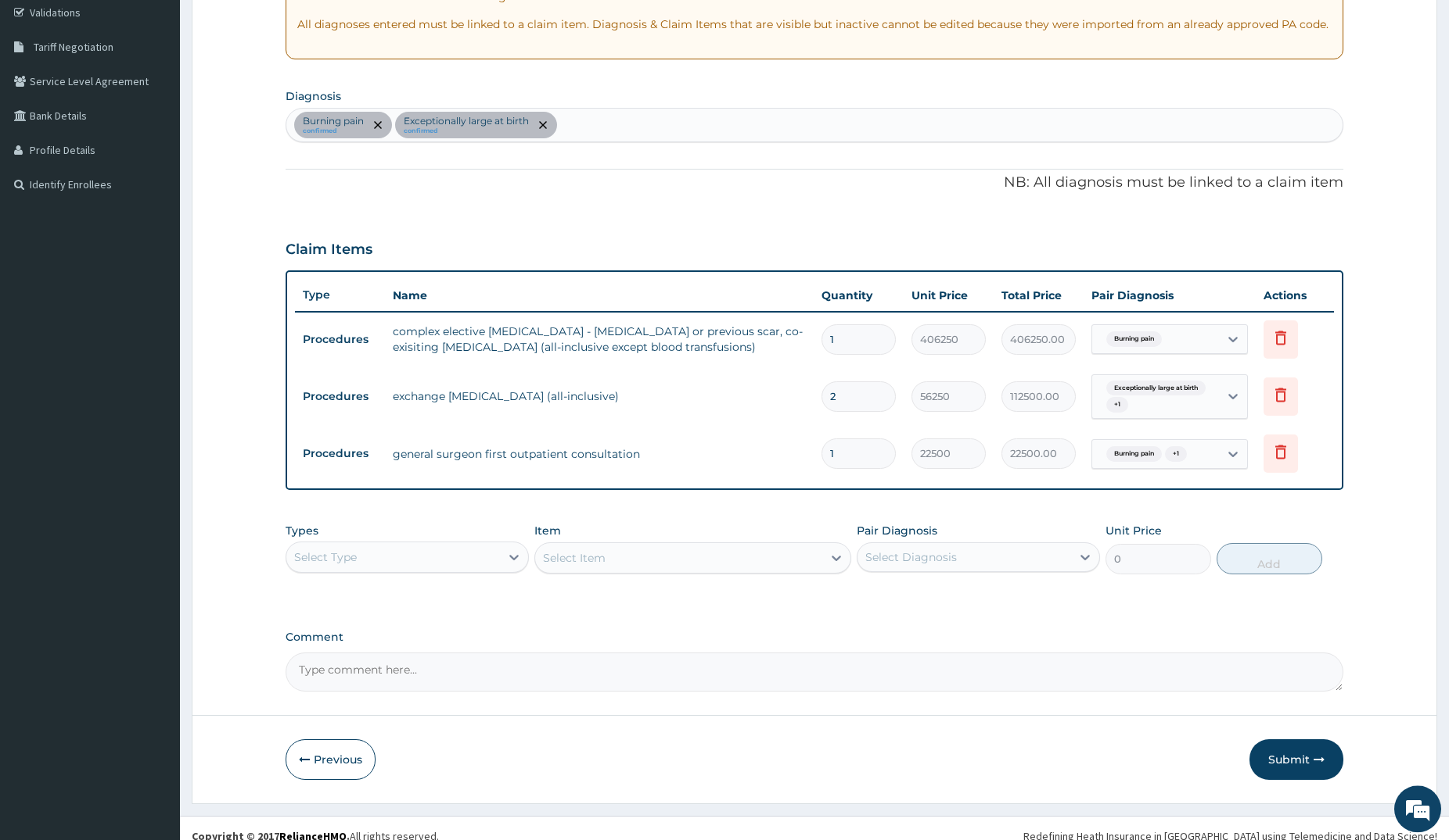
scroll to position [311, 0]
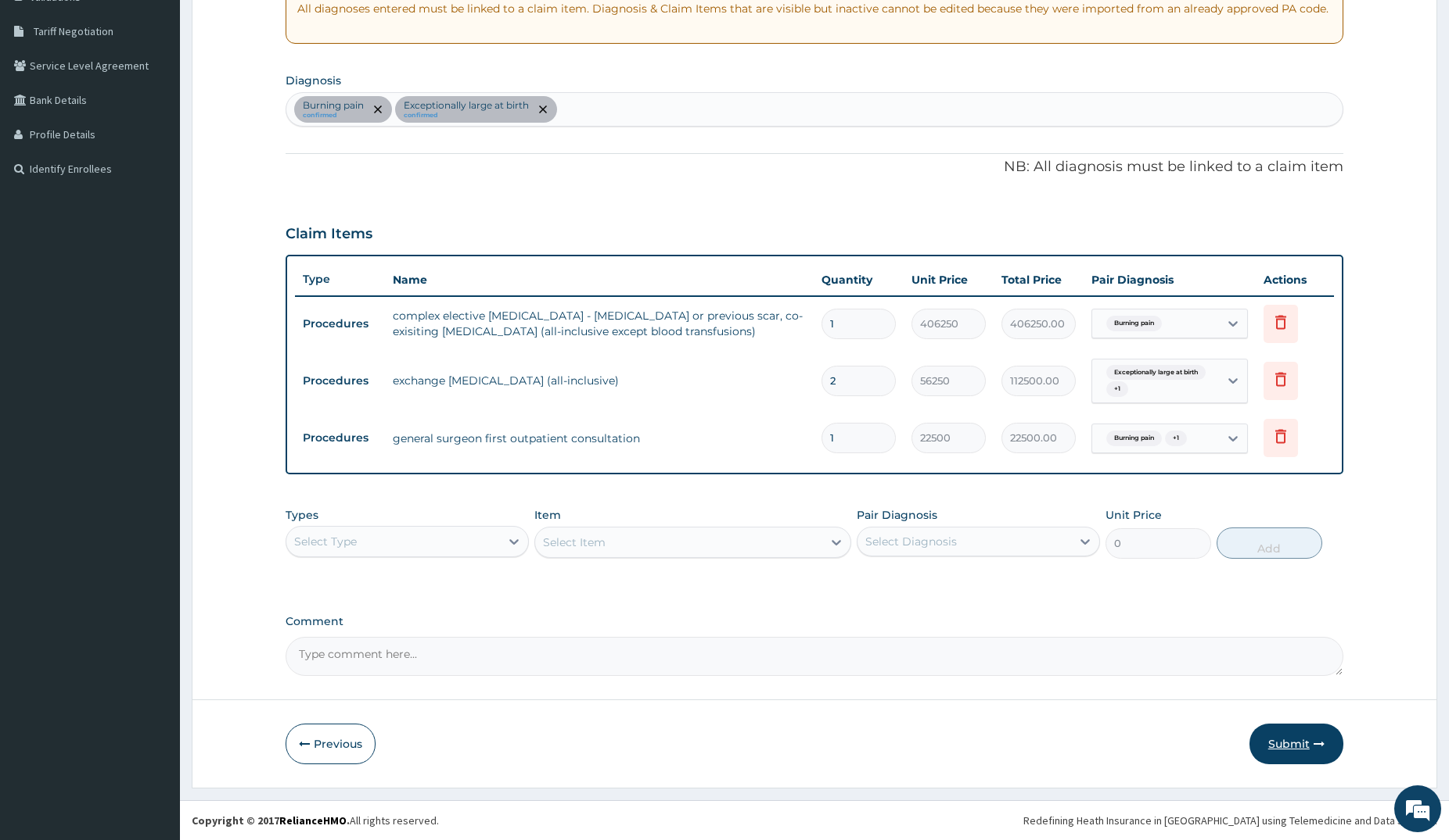
click at [1294, 748] on button "Submit" at bounding box center [1296, 744] width 94 height 40
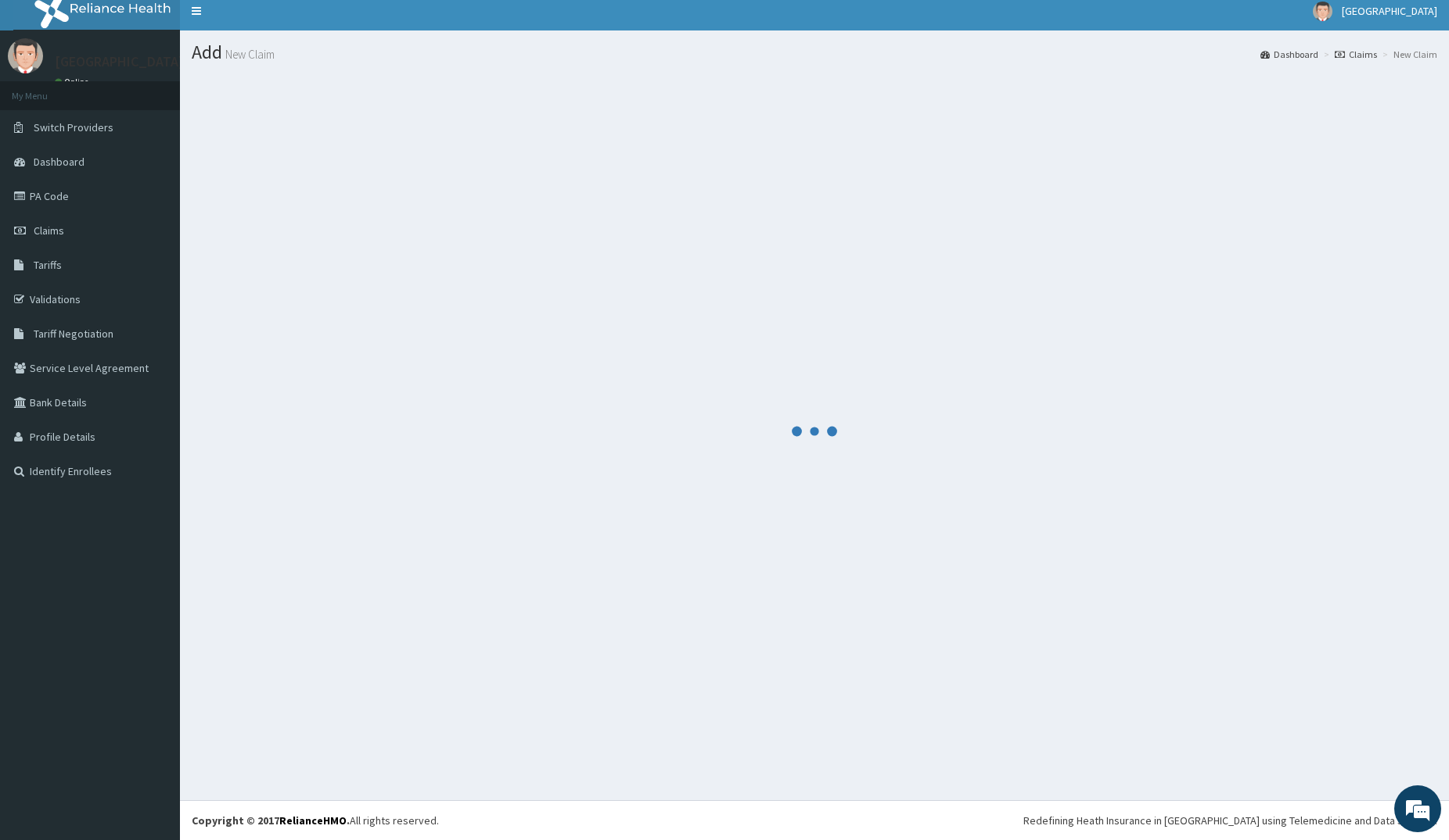
scroll to position [8, 0]
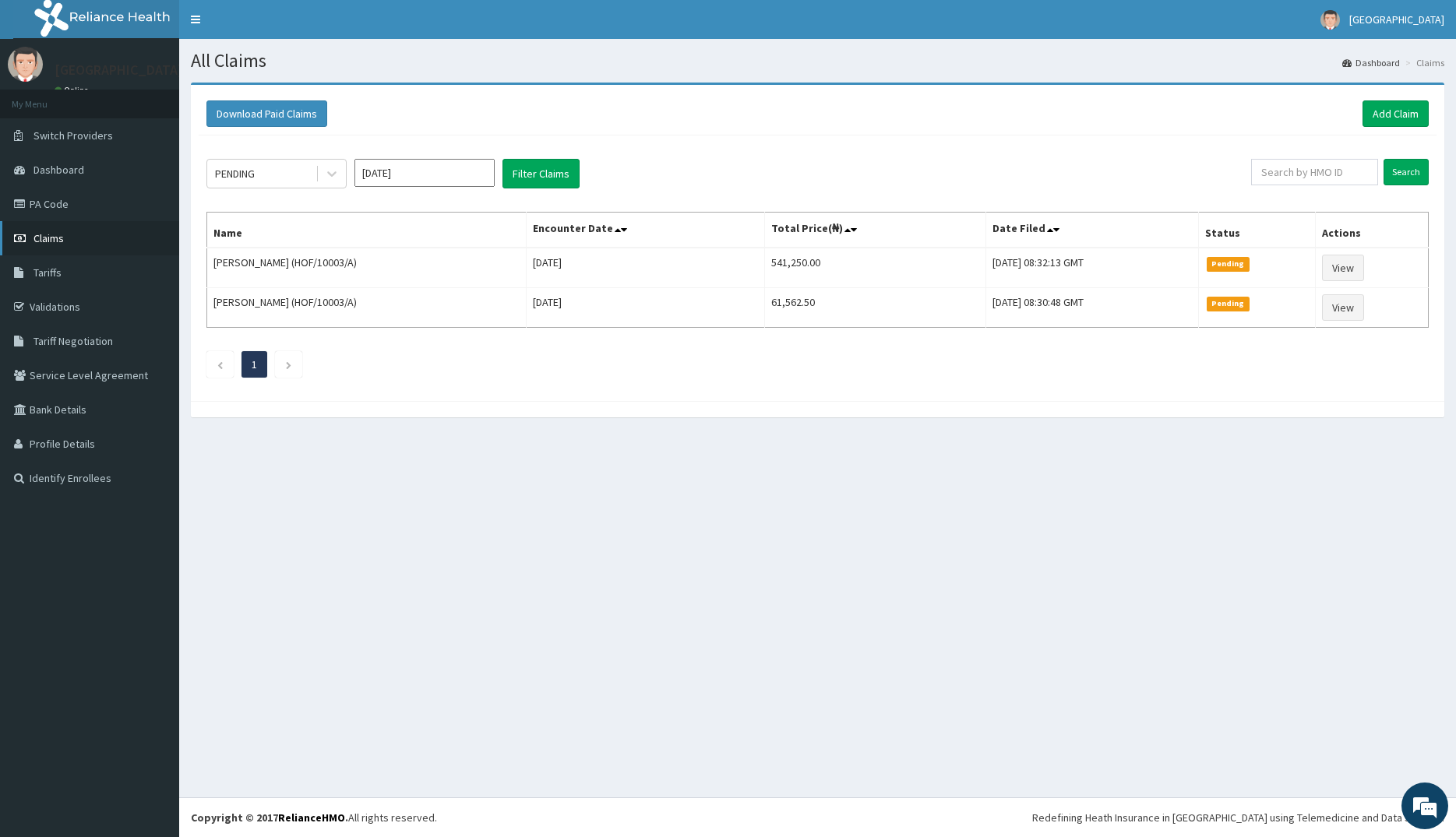
click at [48, 239] on span "Claims" at bounding box center [49, 238] width 30 height 14
drag, startPoint x: 1391, startPoint y: 119, endPoint x: 1379, endPoint y: 167, distance: 49.5
click at [1392, 119] on link "Add Claim" at bounding box center [1396, 114] width 66 height 27
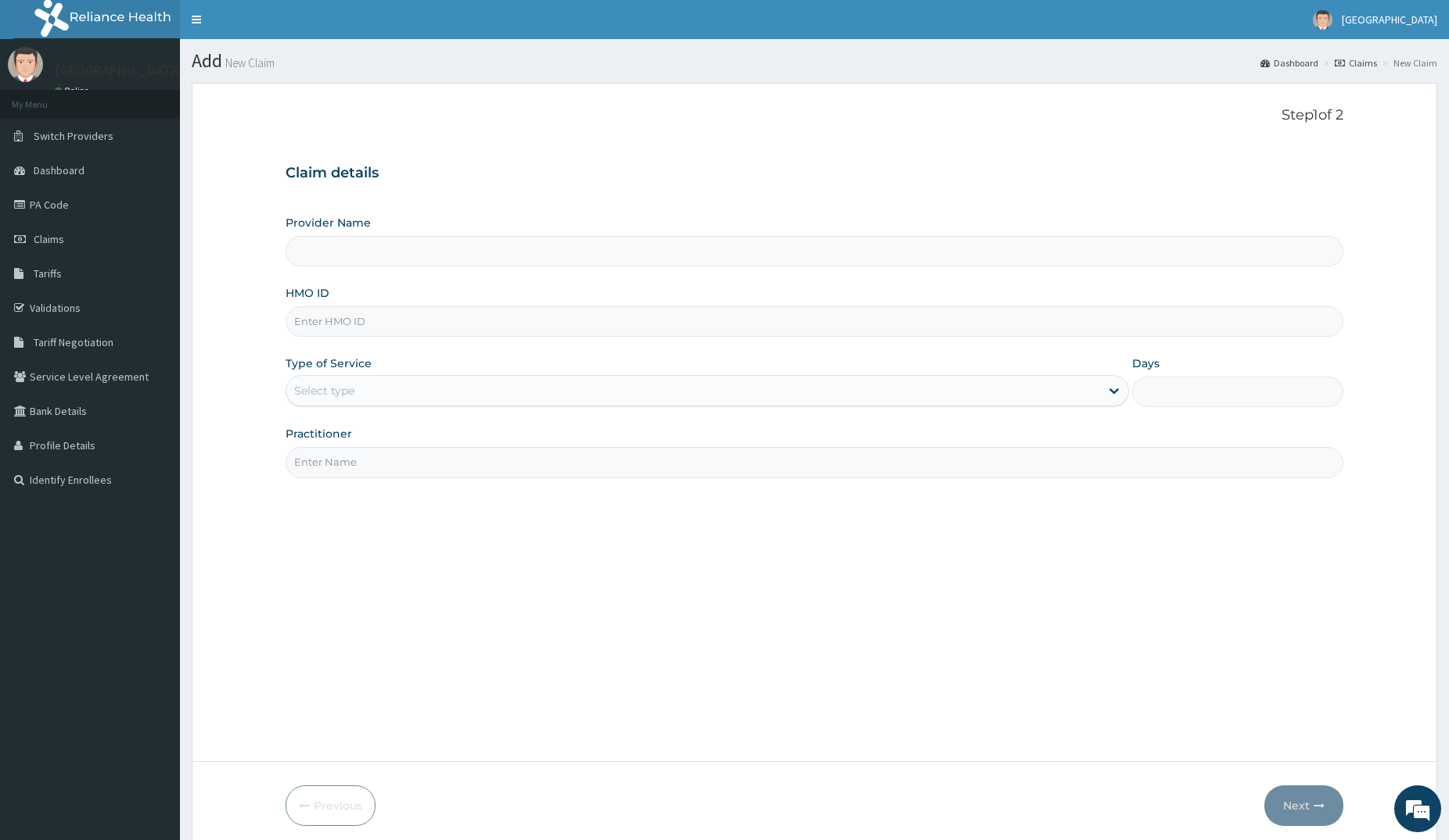
type input "[GEOGRAPHIC_DATA]"
drag, startPoint x: 308, startPoint y: 328, endPoint x: 326, endPoint y: 327, distance: 18.0
click at [309, 328] on input "HMO ID" at bounding box center [814, 322] width 1057 height 30
type input "HOF/10003/A"
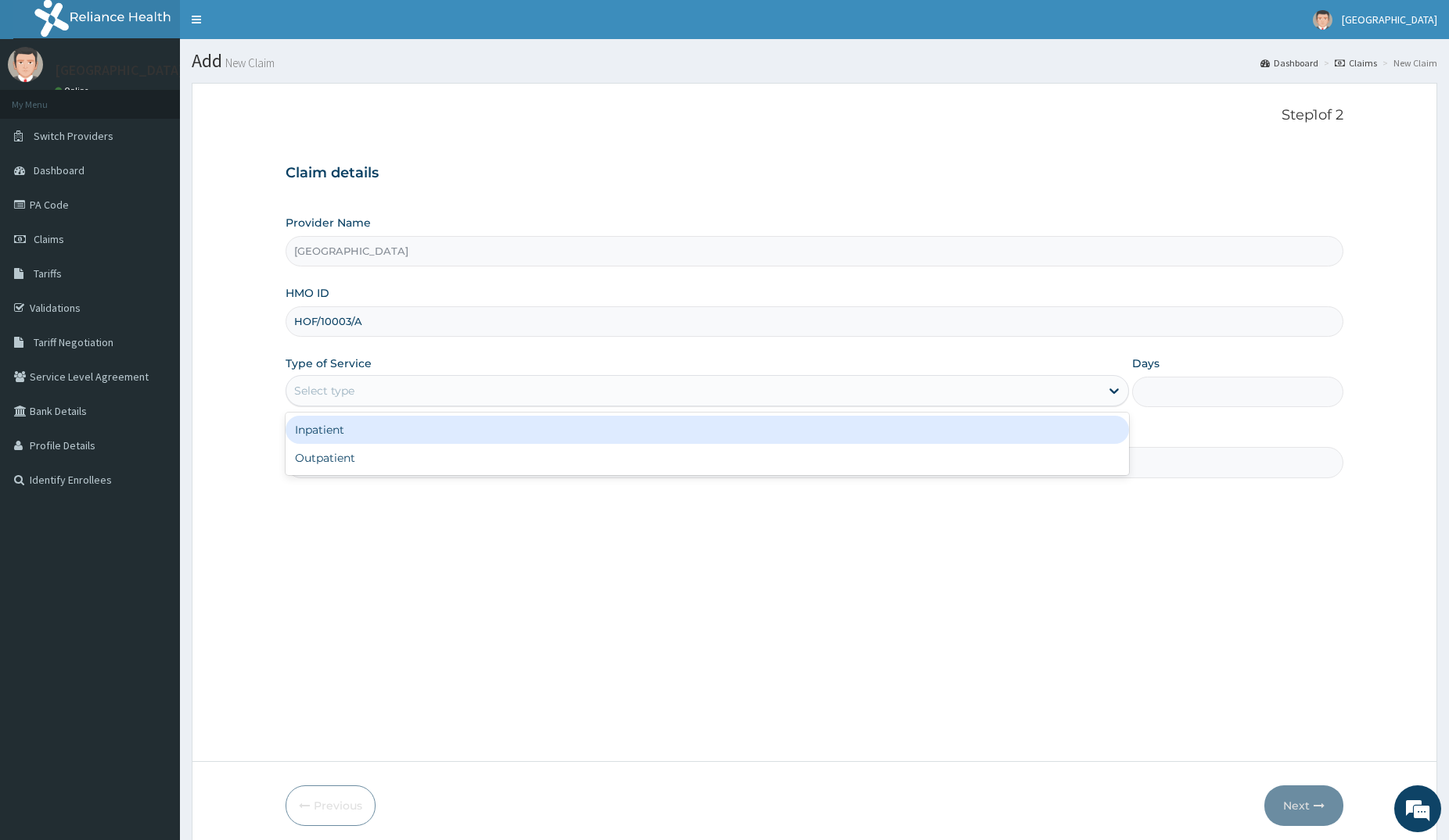
click at [374, 398] on div "Select type" at bounding box center [693, 391] width 814 height 25
click at [314, 423] on div "Inpatient" at bounding box center [707, 430] width 843 height 29
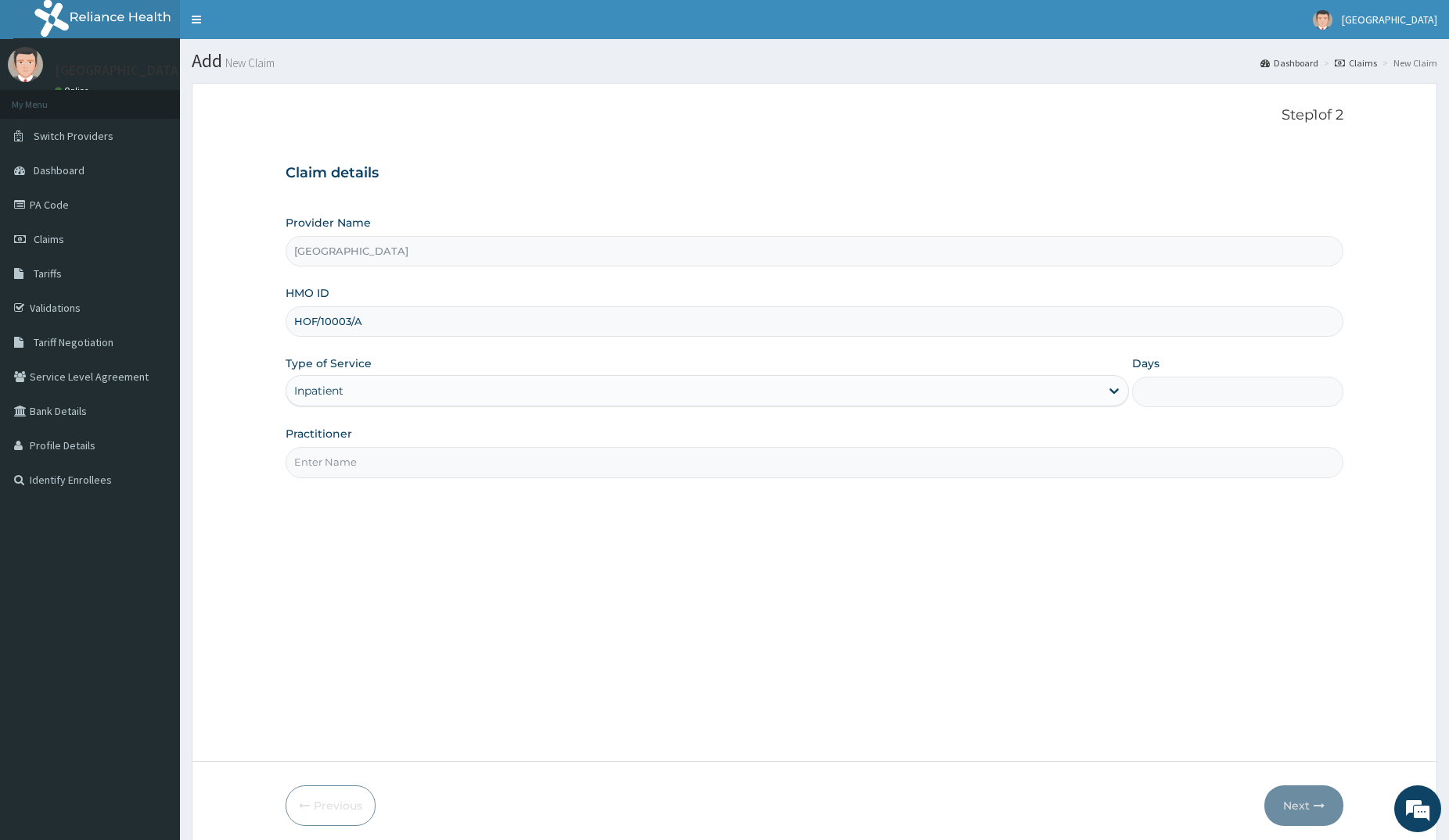
click at [319, 464] on input "Practitioner" at bounding box center [814, 462] width 1057 height 30
click at [338, 468] on input "DR OMOTI" at bounding box center [814, 462] width 1057 height 30
type input "DR OMORTI"
click at [1176, 388] on input "Days" at bounding box center [1237, 392] width 211 height 30
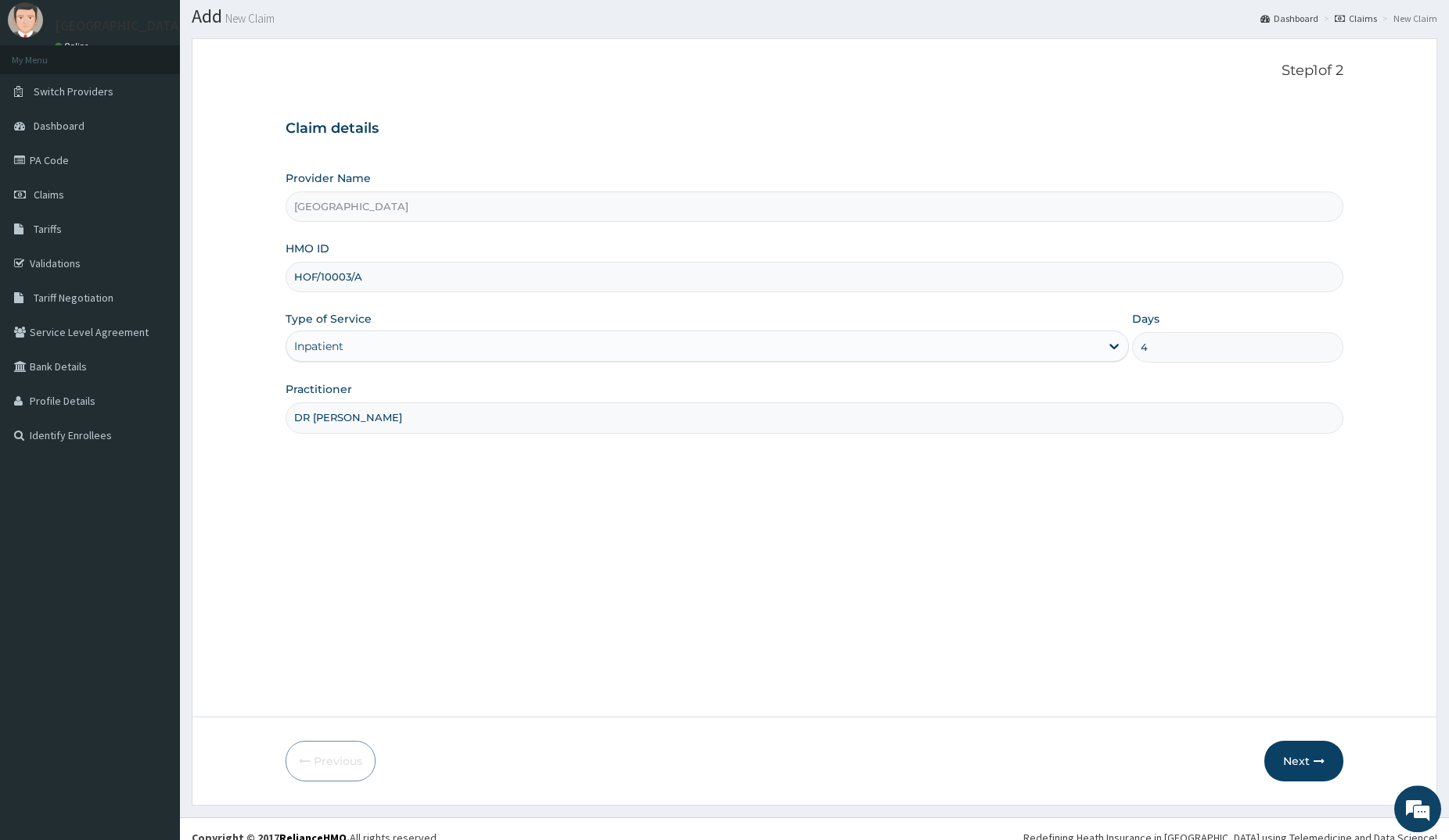
scroll to position [62, 0]
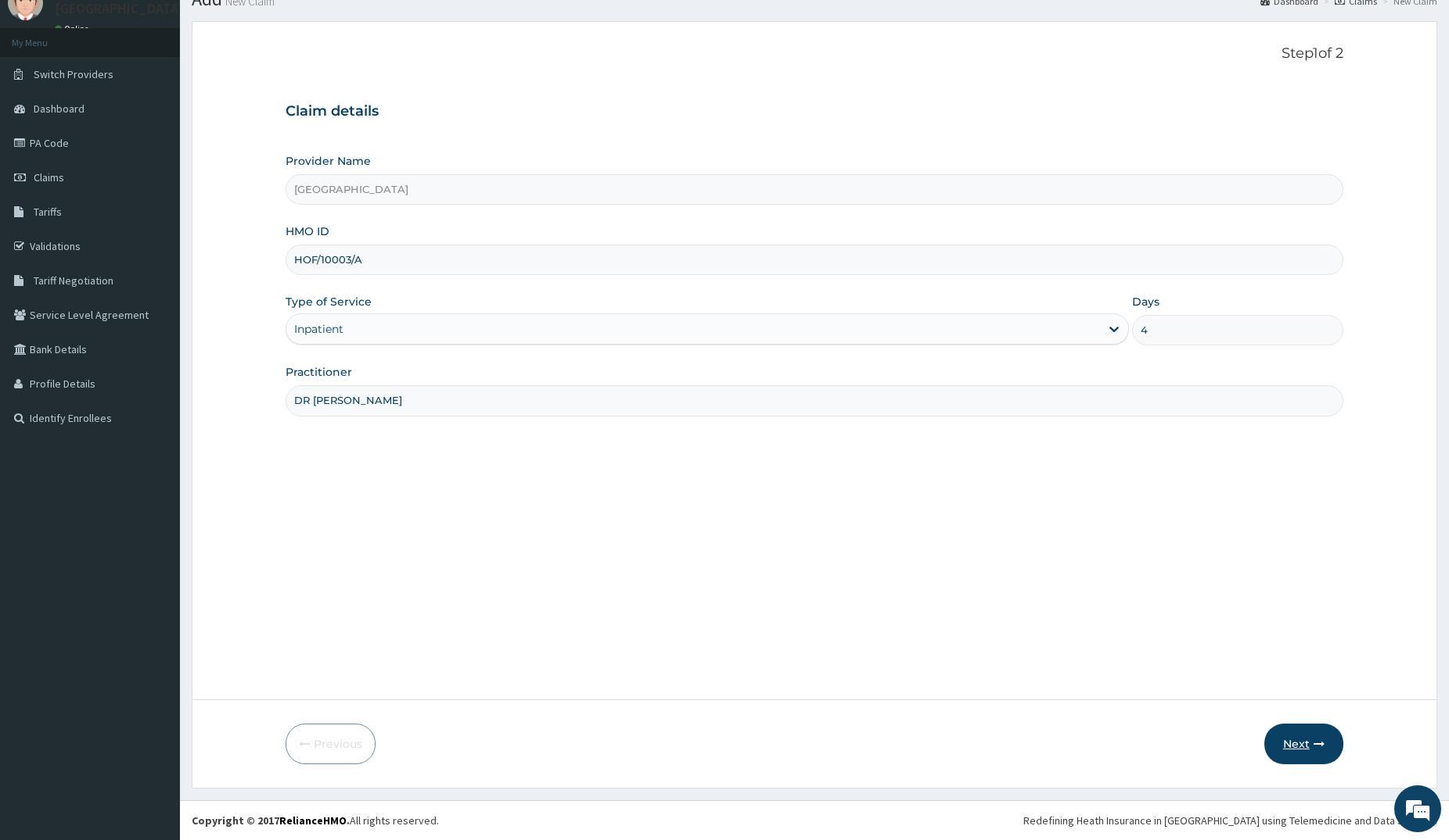
type input "4"
click at [1296, 749] on button "Next" at bounding box center [1304, 744] width 79 height 40
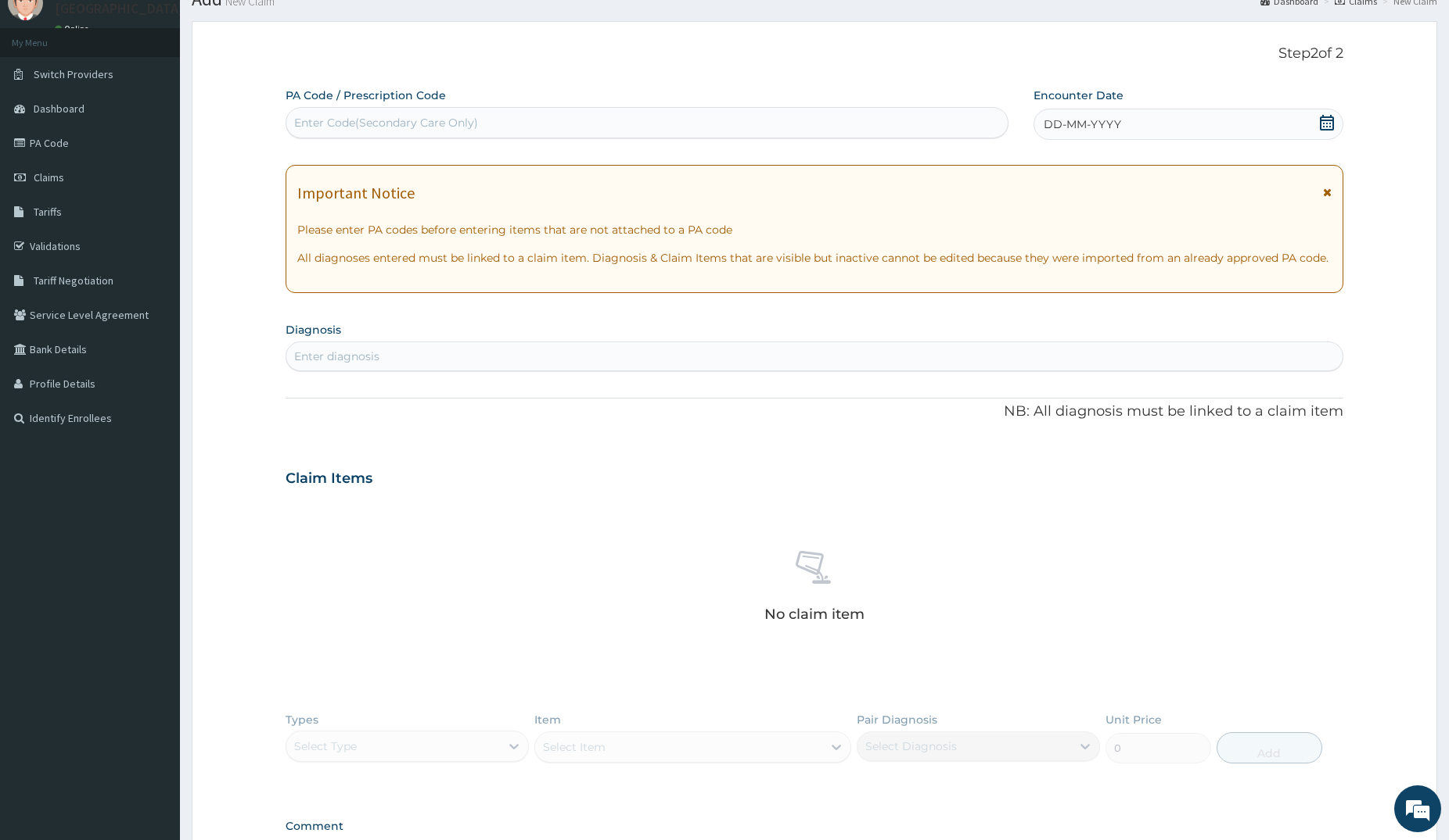
drag, startPoint x: 327, startPoint y: 113, endPoint x: 335, endPoint y: 135, distance: 23.4
click at [326, 113] on div "Enter Code(Secondary Care Only)" at bounding box center [647, 123] width 721 height 25
paste input "PA/786725"
type input "PA/786725"
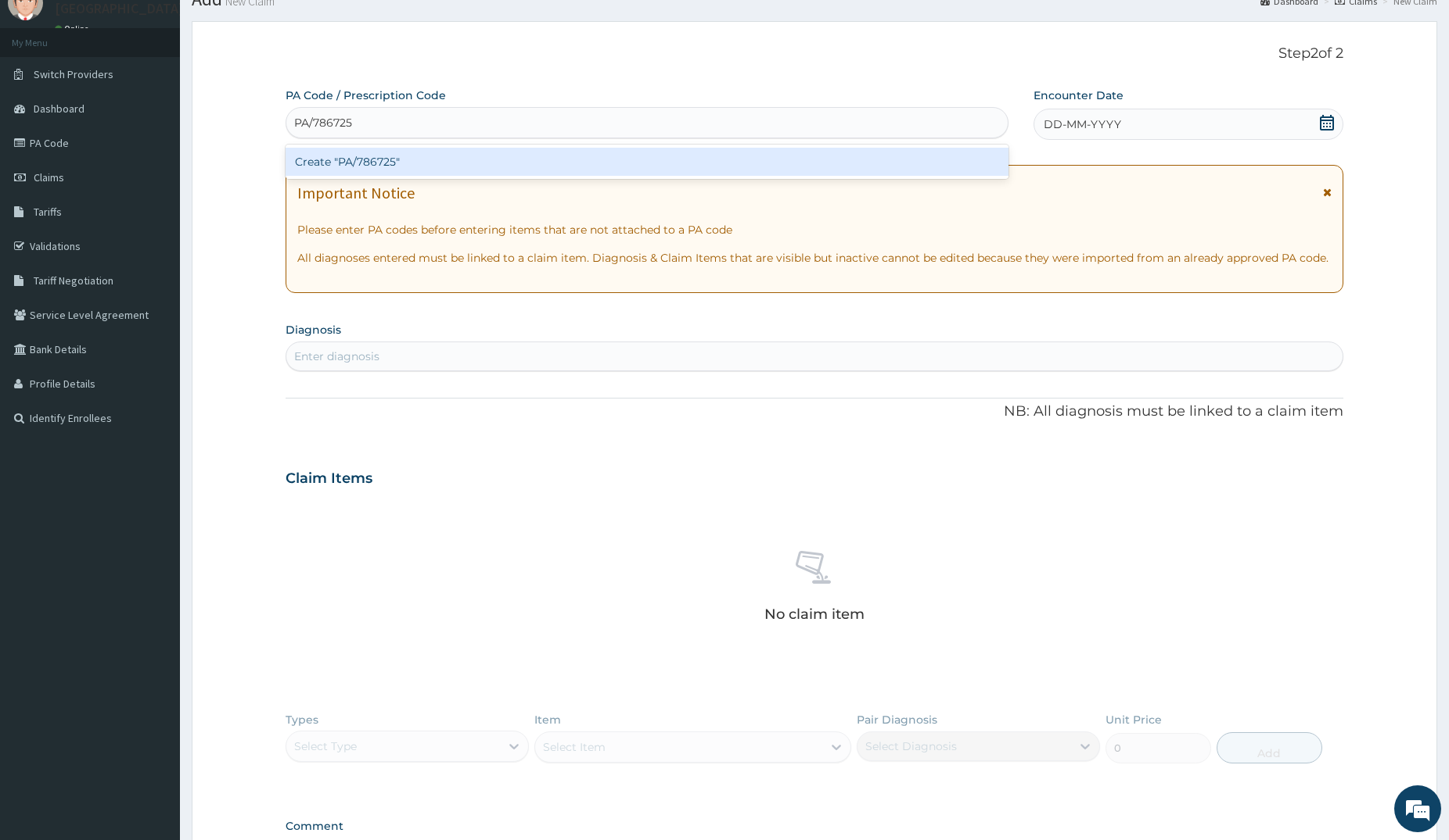
click at [363, 160] on div "Create "PA/786725"" at bounding box center [647, 162] width 723 height 29
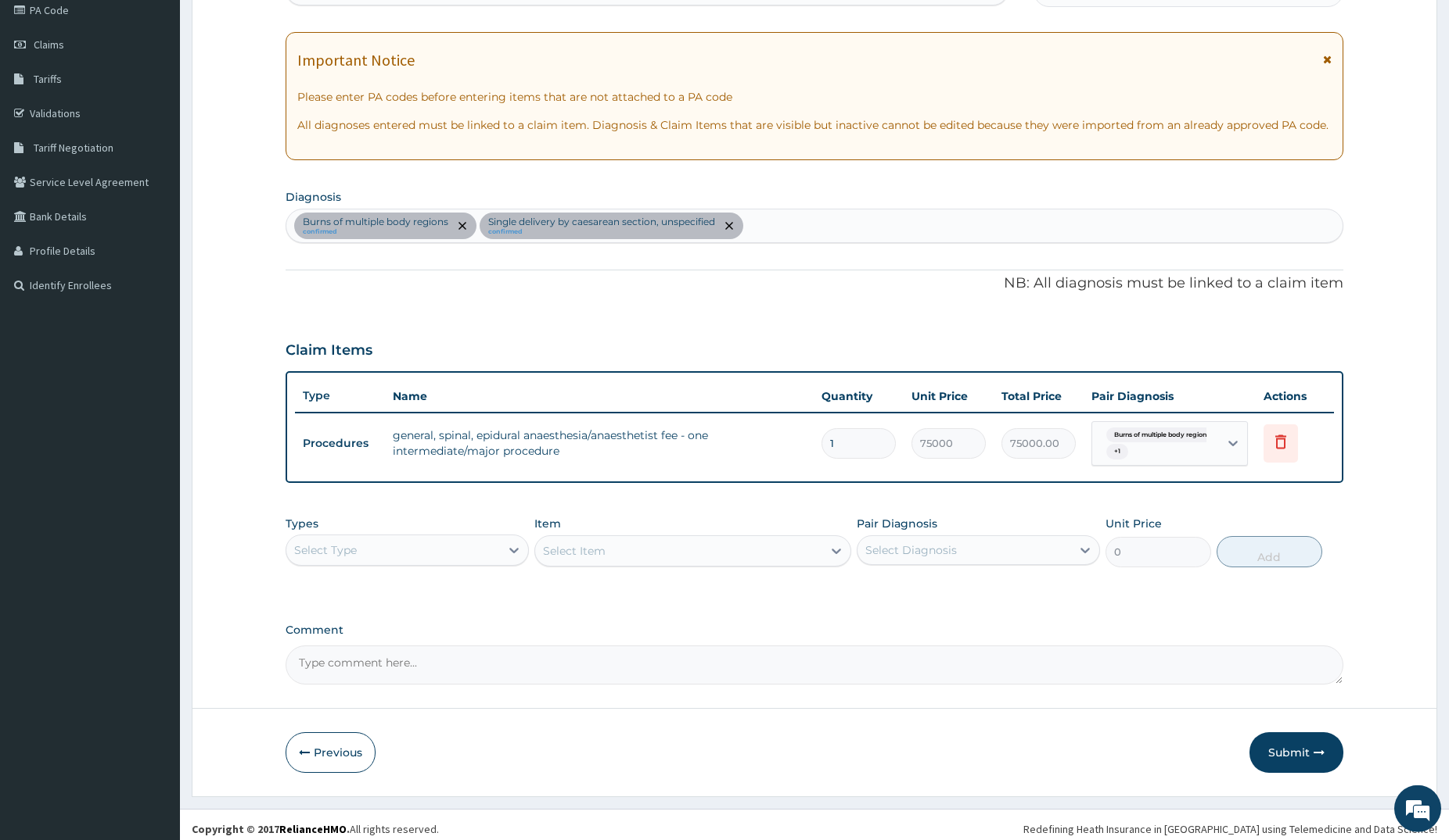
scroll to position [203, 0]
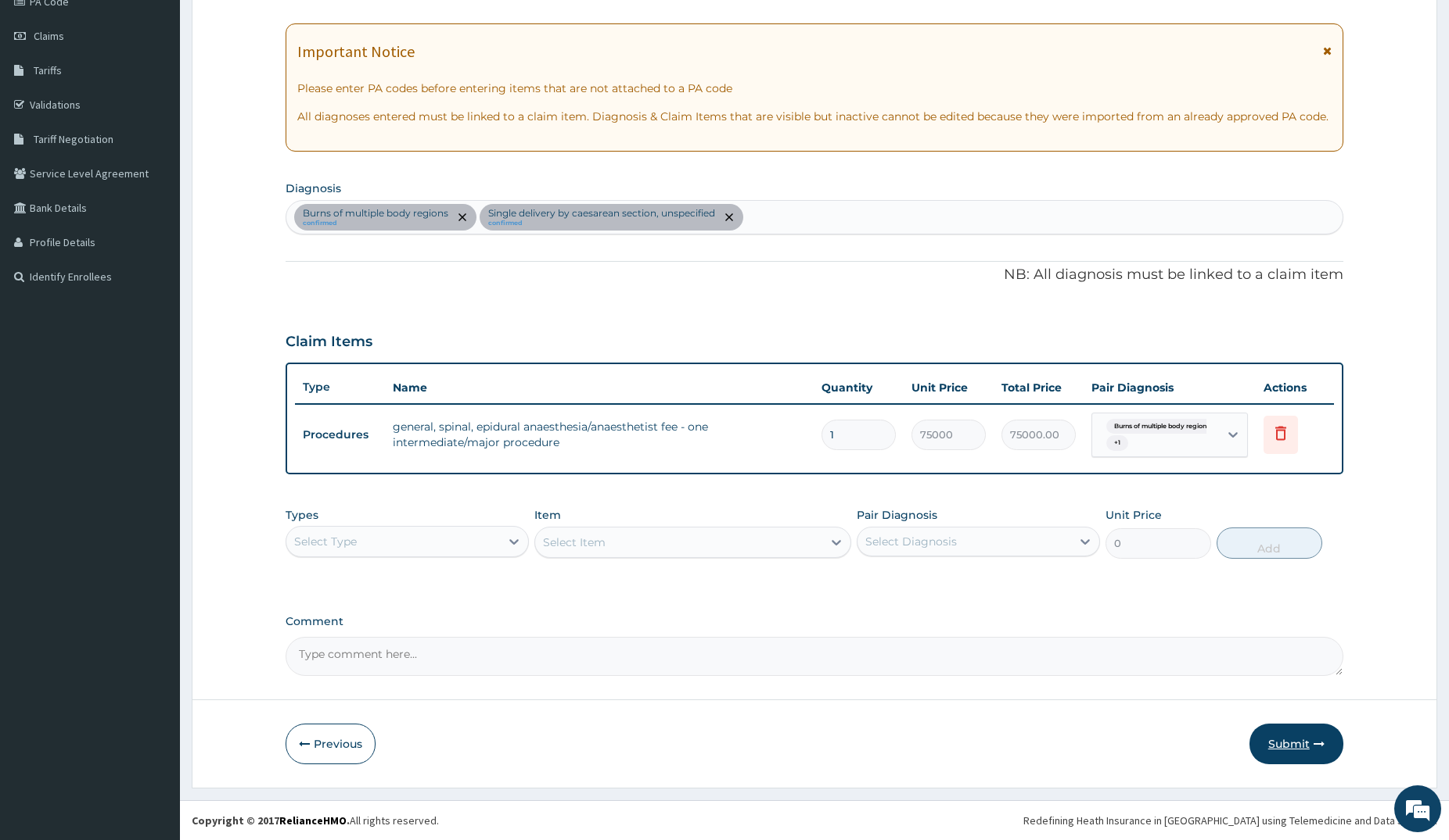
click at [1285, 743] on button "Submit" at bounding box center [1296, 744] width 94 height 40
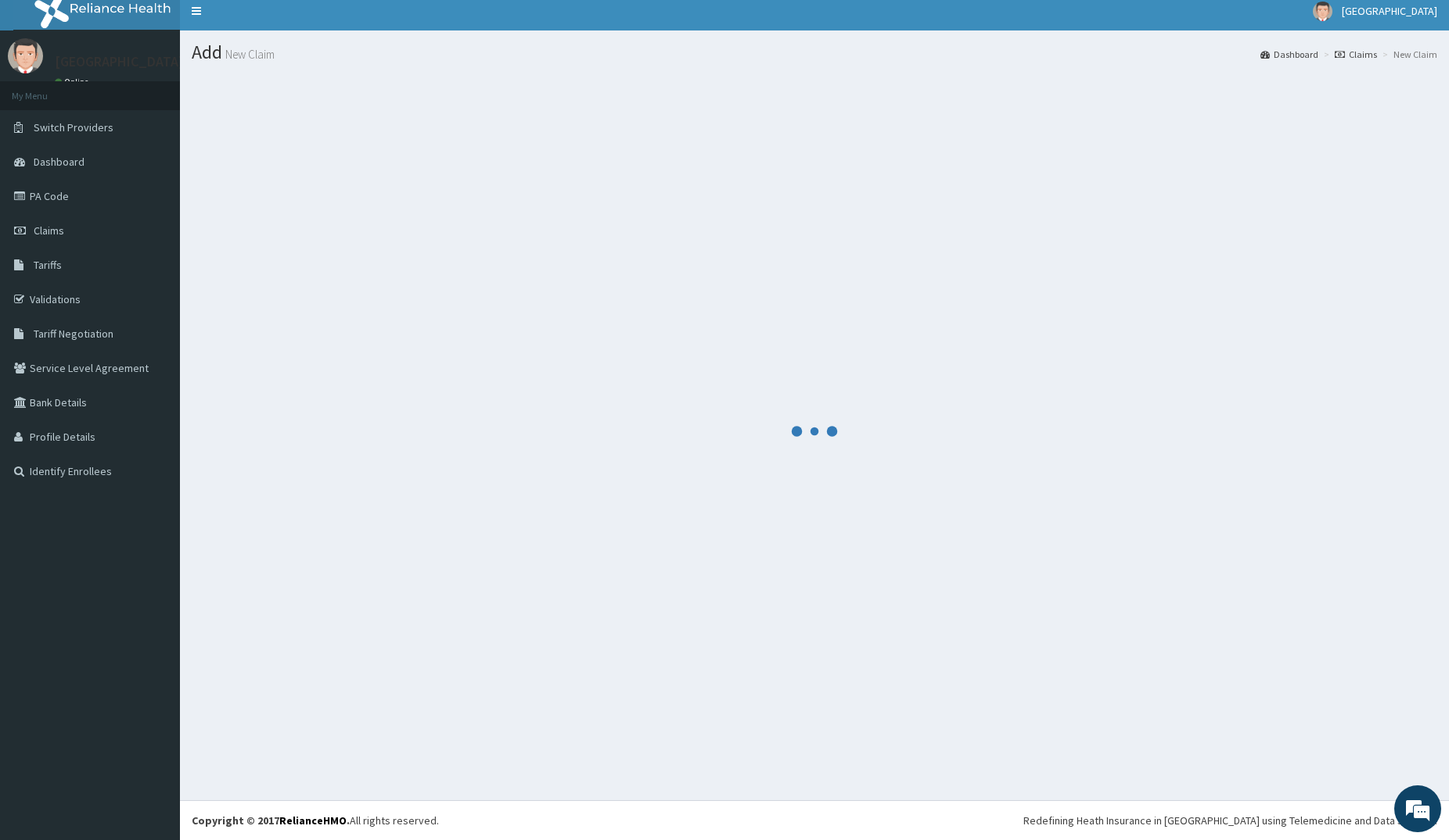
scroll to position [8, 0]
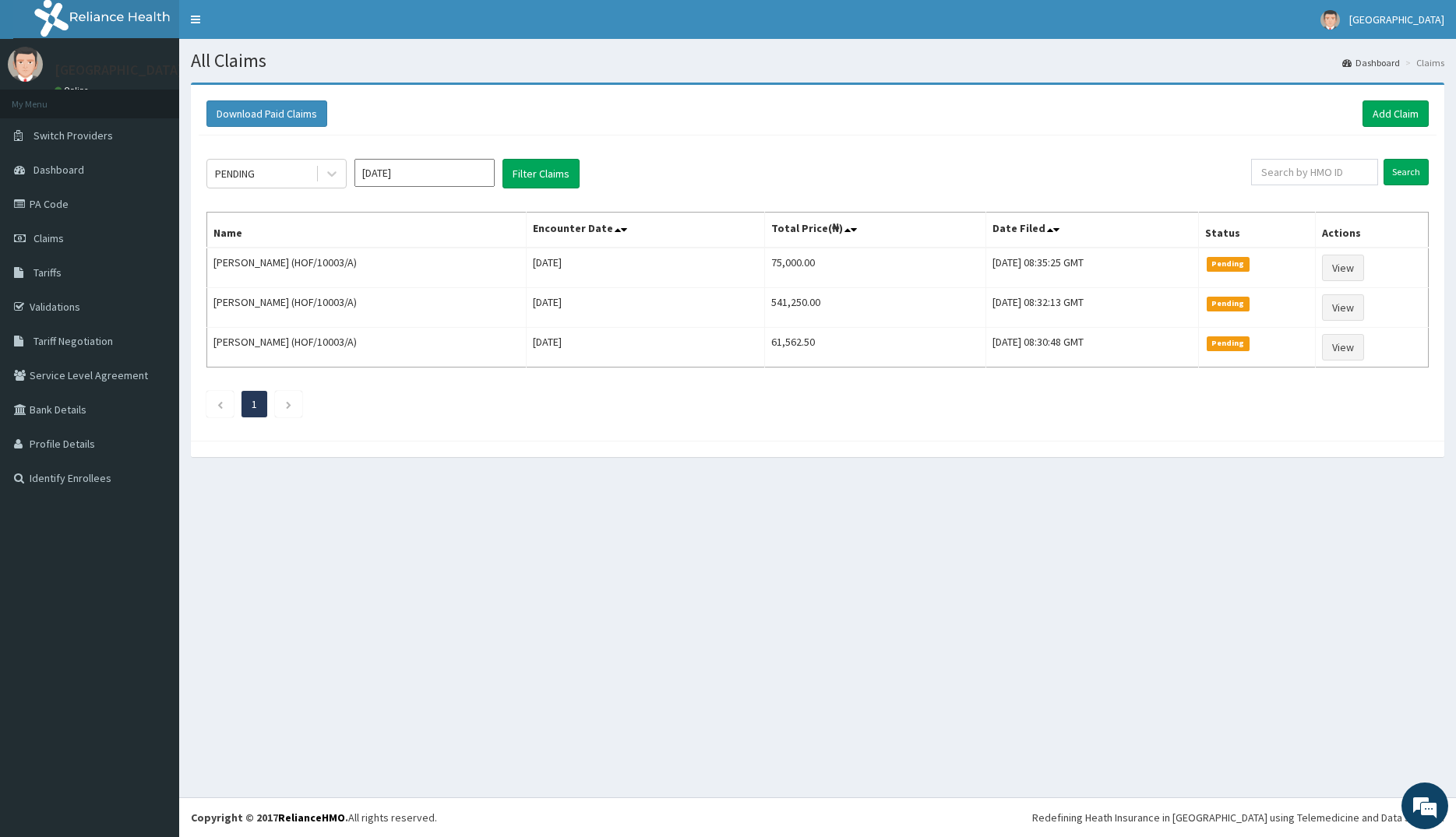
click at [543, 611] on div "All Claims Dashboard Claims Download Paid Claims Add Claim × Note you can only …" at bounding box center [817, 418] width 1277 height 758
